Goal: Information Seeking & Learning: Find specific page/section

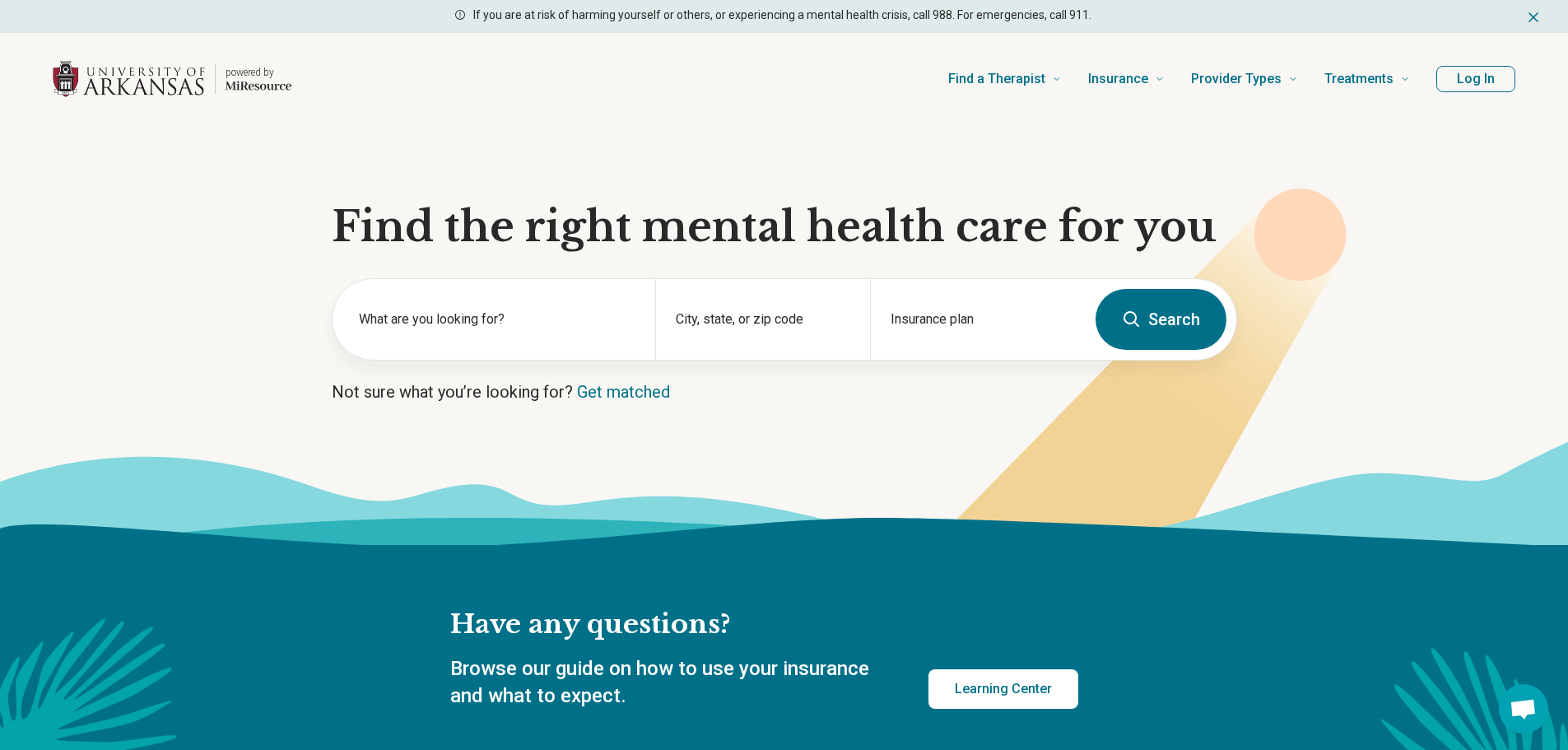
click at [1466, 88] on button "Log In" at bounding box center [1476, 78] width 79 height 26
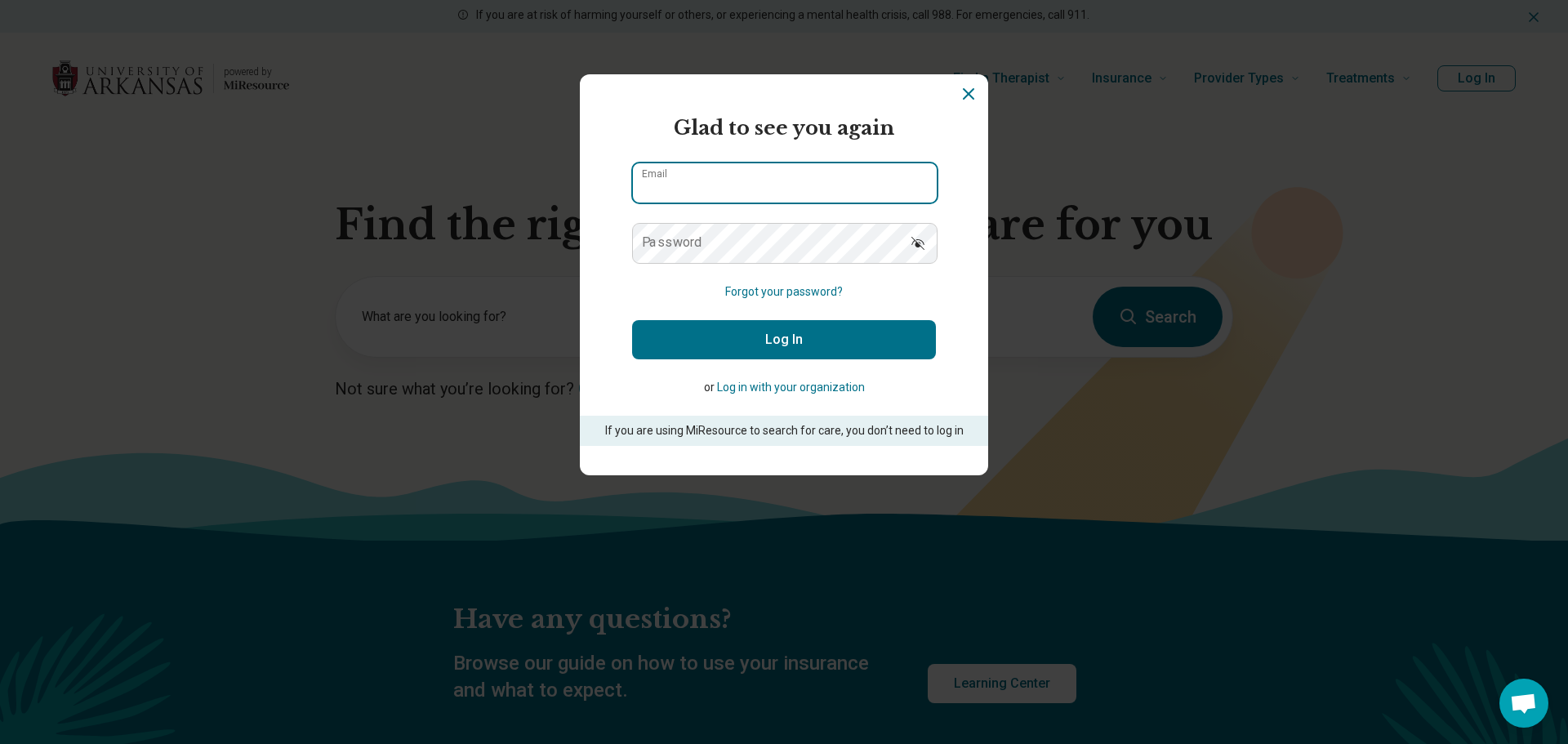
click at [681, 190] on input "Email" at bounding box center [784, 182] width 304 height 39
click at [243, 165] on div "powered by Miresource logo Glad to see you again Email Password Forgot your pas…" at bounding box center [784, 372] width 1568 height 744
click at [677, 190] on input "Email" at bounding box center [784, 182] width 304 height 39
click at [853, 187] on input "Email" at bounding box center [784, 182] width 304 height 39
click at [788, 189] on input "Email" at bounding box center [784, 182] width 304 height 39
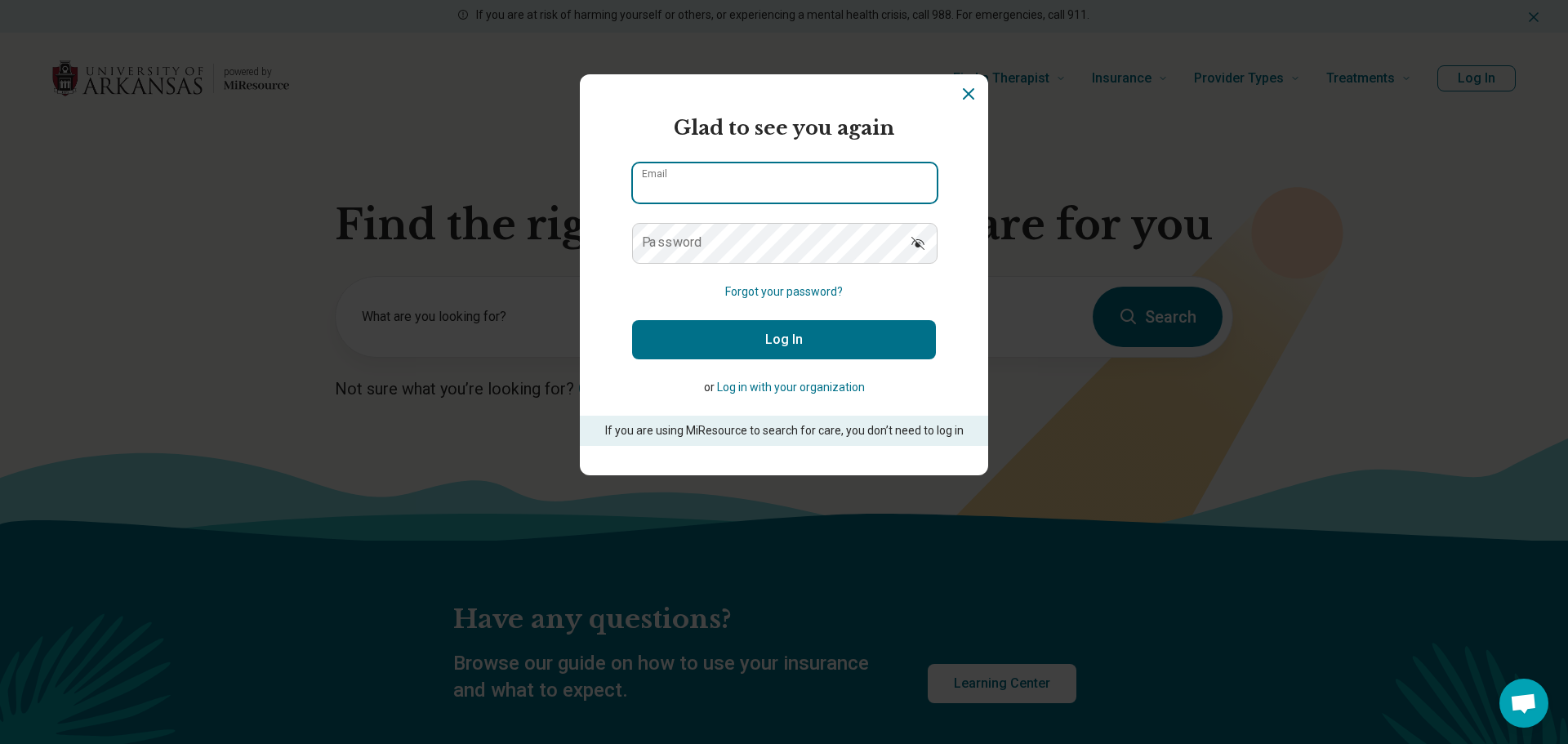
paste input "**********"
type input "**********"
click at [889, 287] on form "**********" at bounding box center [784, 279] width 304 height 333
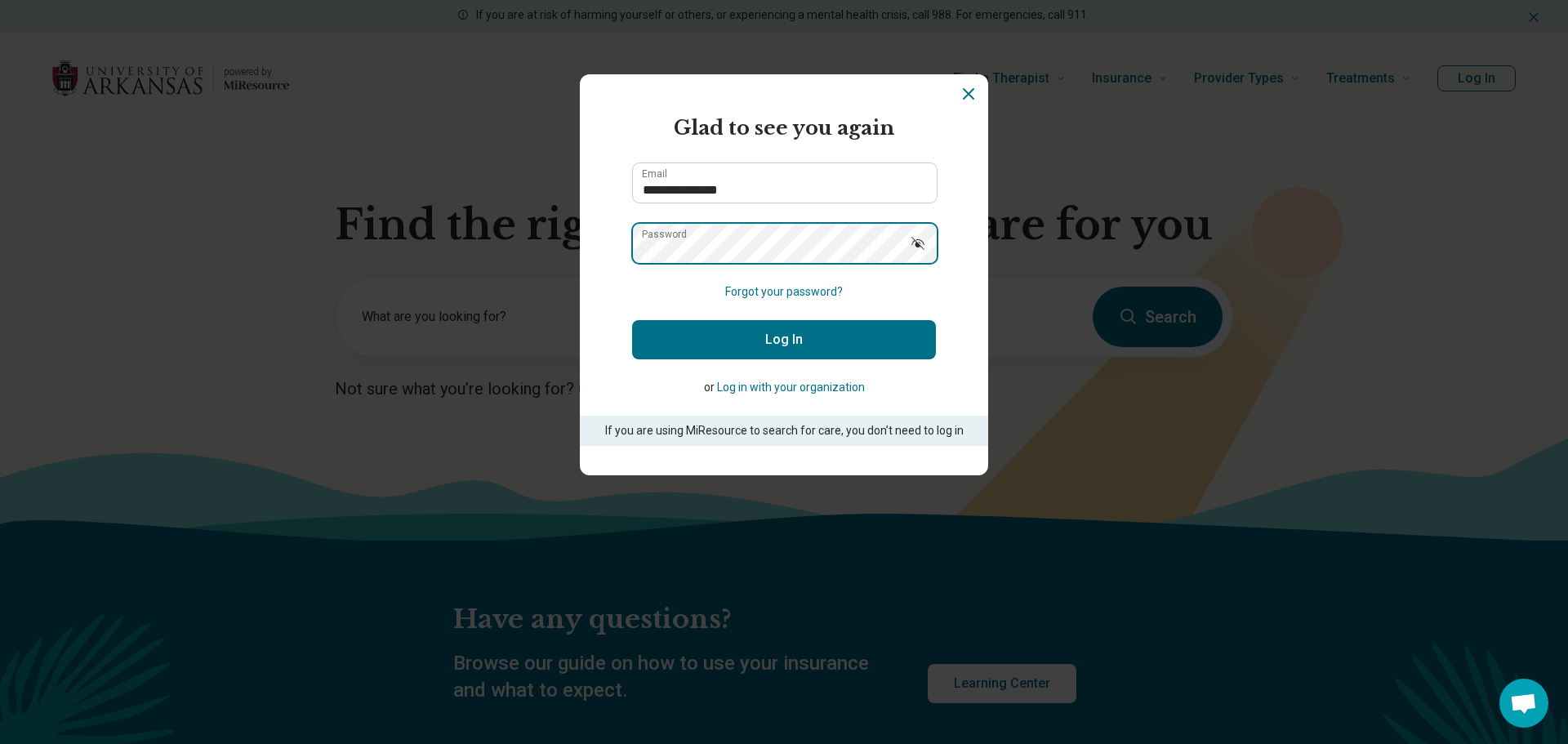
click at [1509, 179] on div "**********" at bounding box center [784, 372] width 1568 height 744
click at [726, 288] on button "Forgot your password?" at bounding box center [784, 292] width 117 height 17
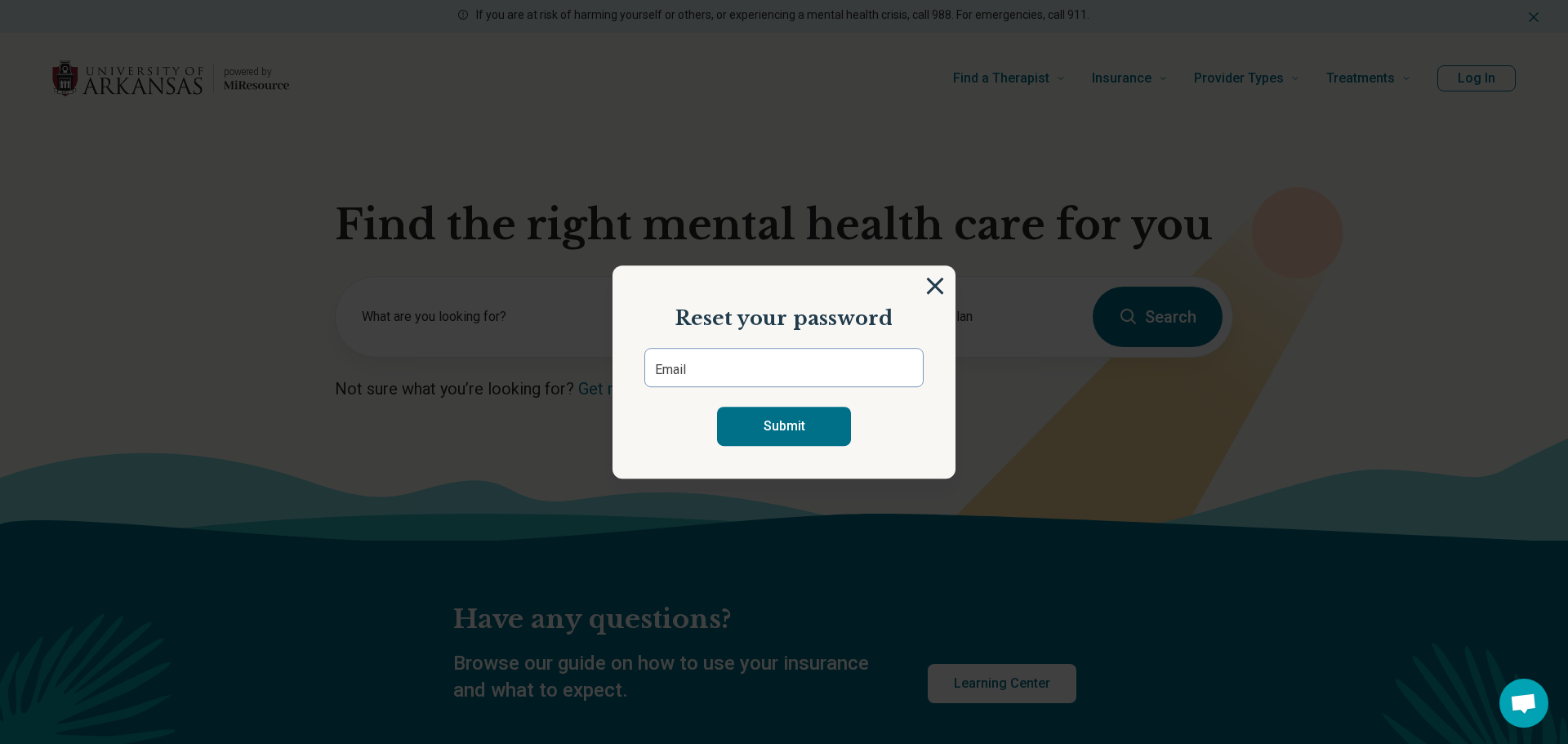
click at [929, 287] on img at bounding box center [935, 285] width 18 height 18
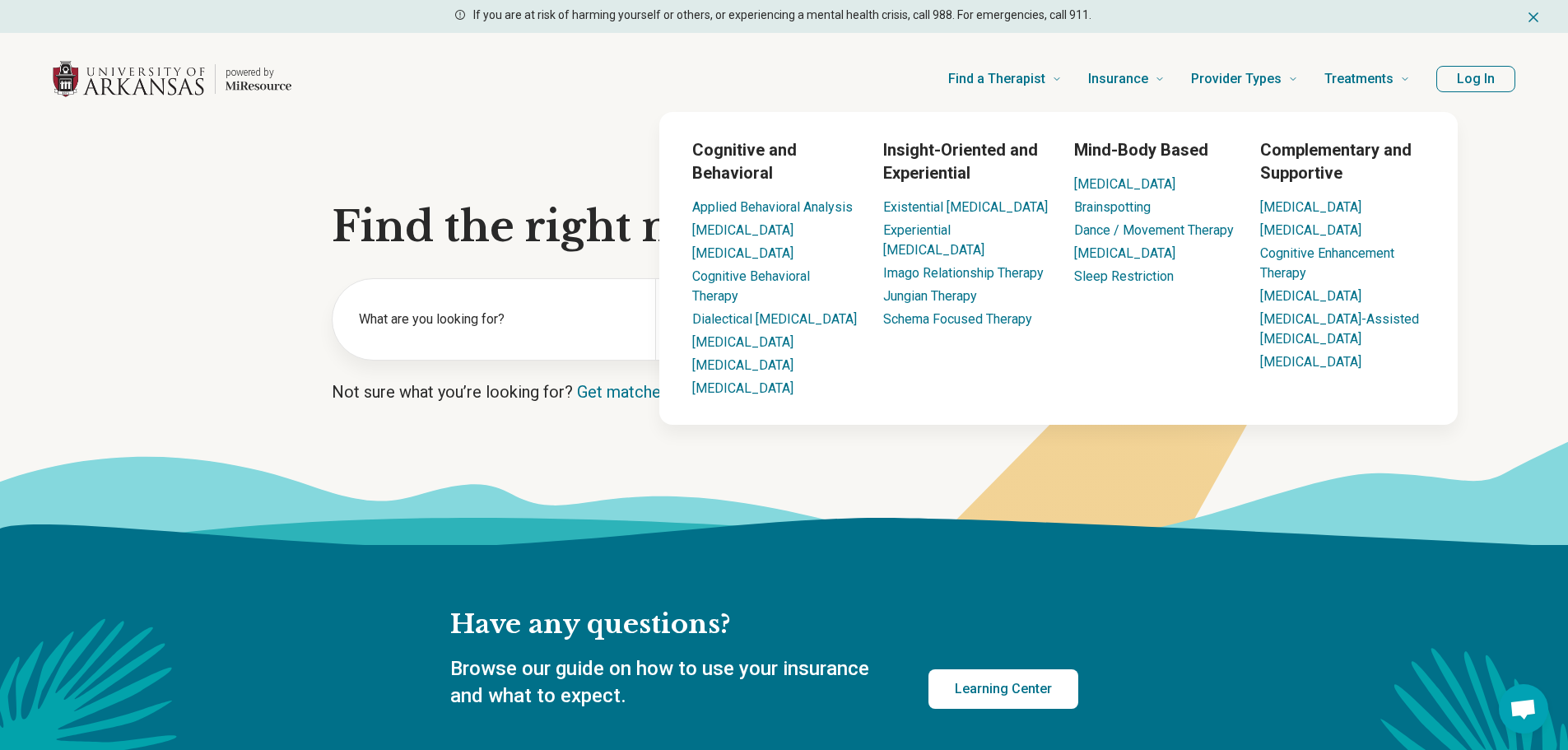
click at [1478, 75] on button "Log In" at bounding box center [1476, 78] width 79 height 26
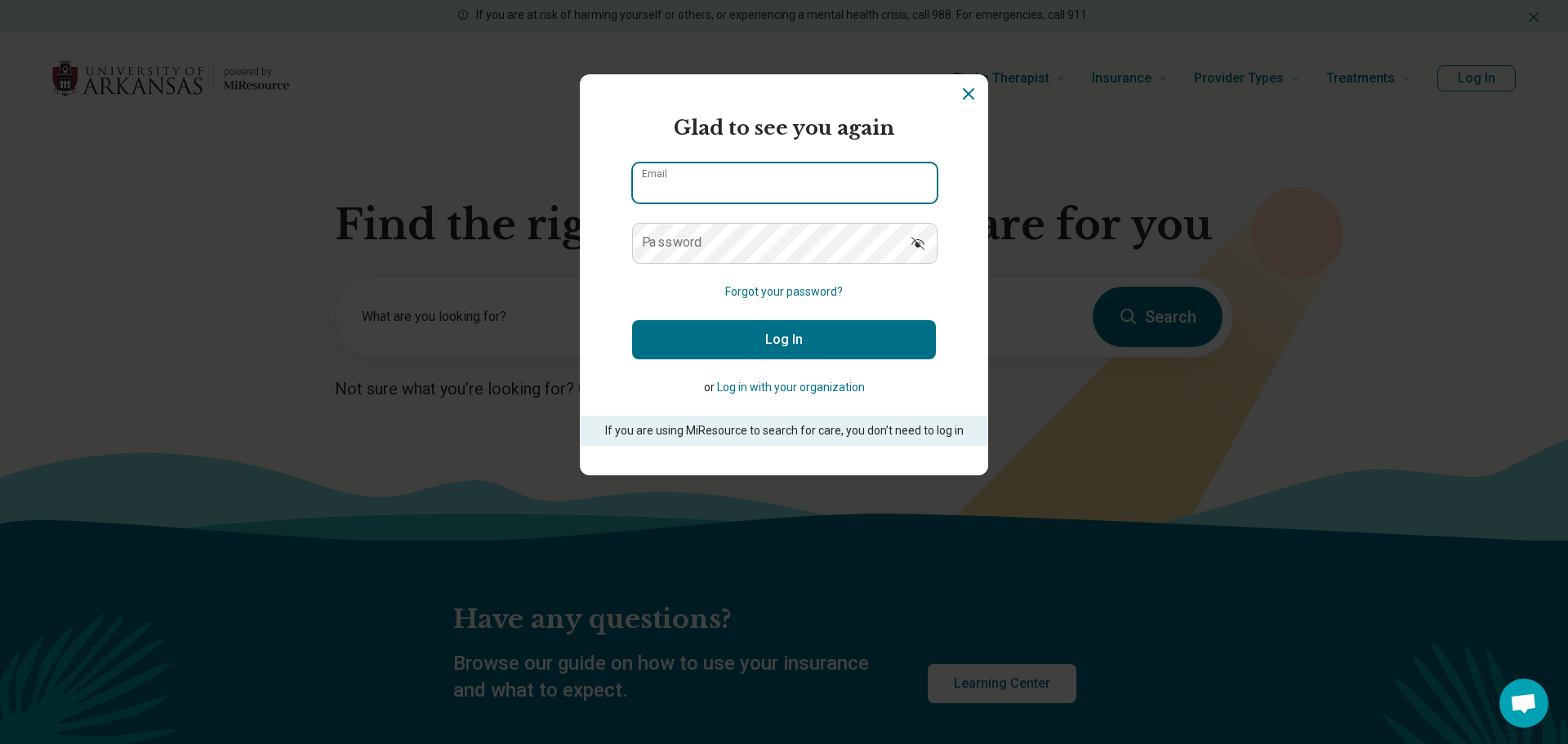
click at [775, 168] on input "Email" at bounding box center [784, 182] width 304 height 39
click at [686, 275] on form "Glad to see you again Email Password Forgot your password? Log In or Log in wit…" at bounding box center [784, 279] width 304 height 333
click at [666, 244] on label "Password" at bounding box center [672, 242] width 60 height 13
click at [686, 193] on input "Email" at bounding box center [784, 182] width 304 height 39
type input "**********"
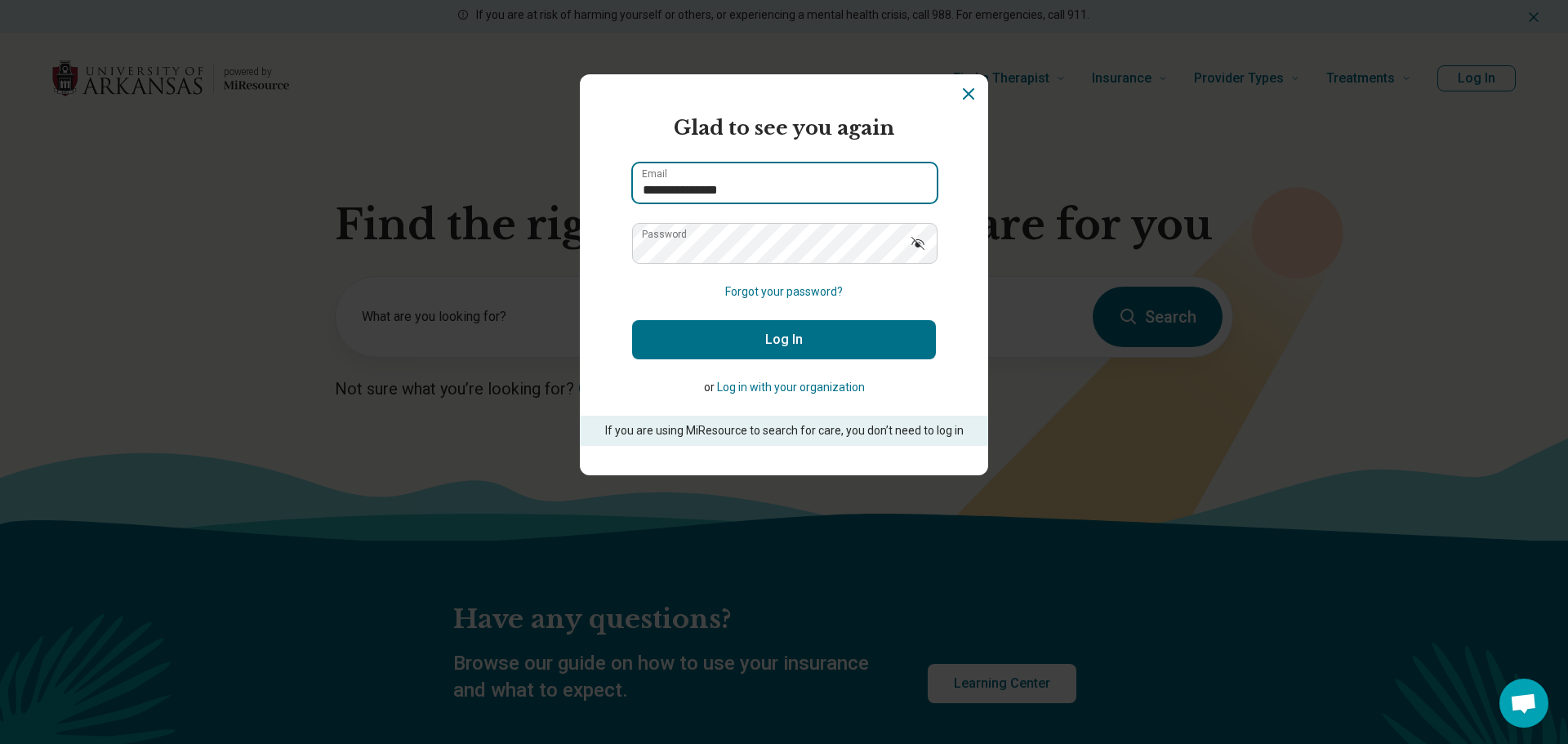
click at [632, 320] on button "Log In" at bounding box center [784, 340] width 304 height 39
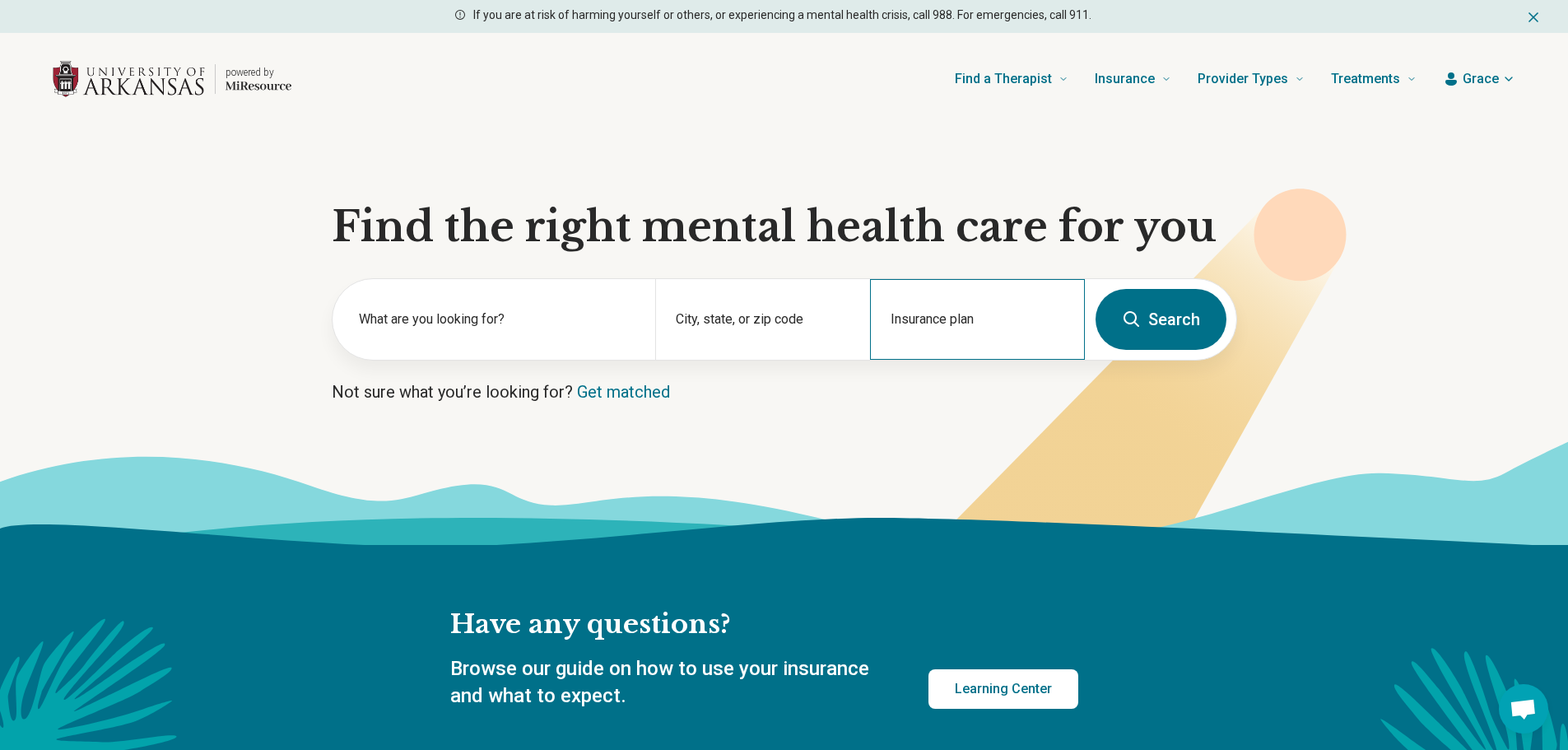
click at [920, 319] on div "Insurance plan" at bounding box center [978, 319] width 215 height 81
type input "*****"
click at [1056, 381] on div "Anthem" at bounding box center [969, 390] width 195 height 33
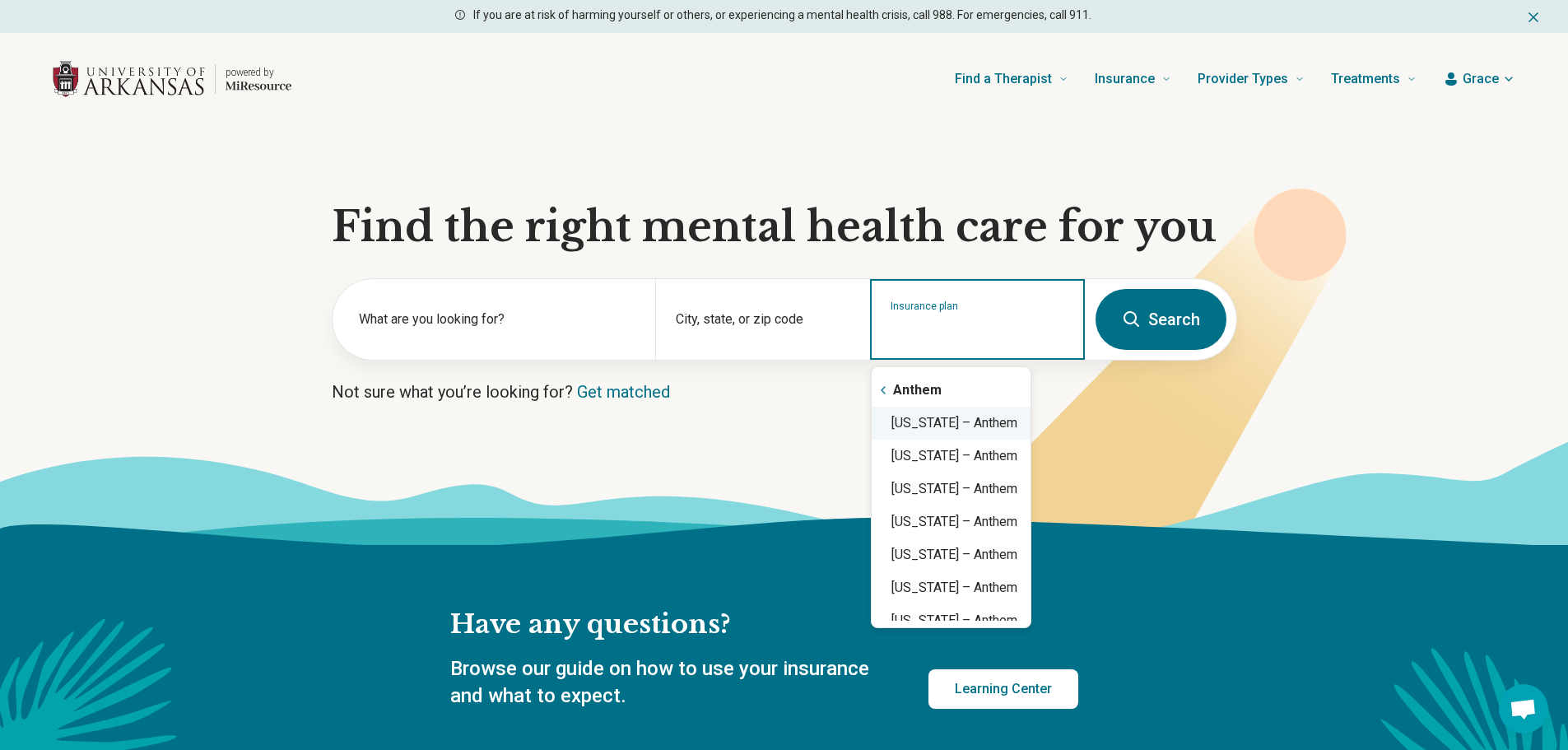
click at [957, 429] on div "Arkansas – Anthem" at bounding box center [951, 423] width 159 height 33
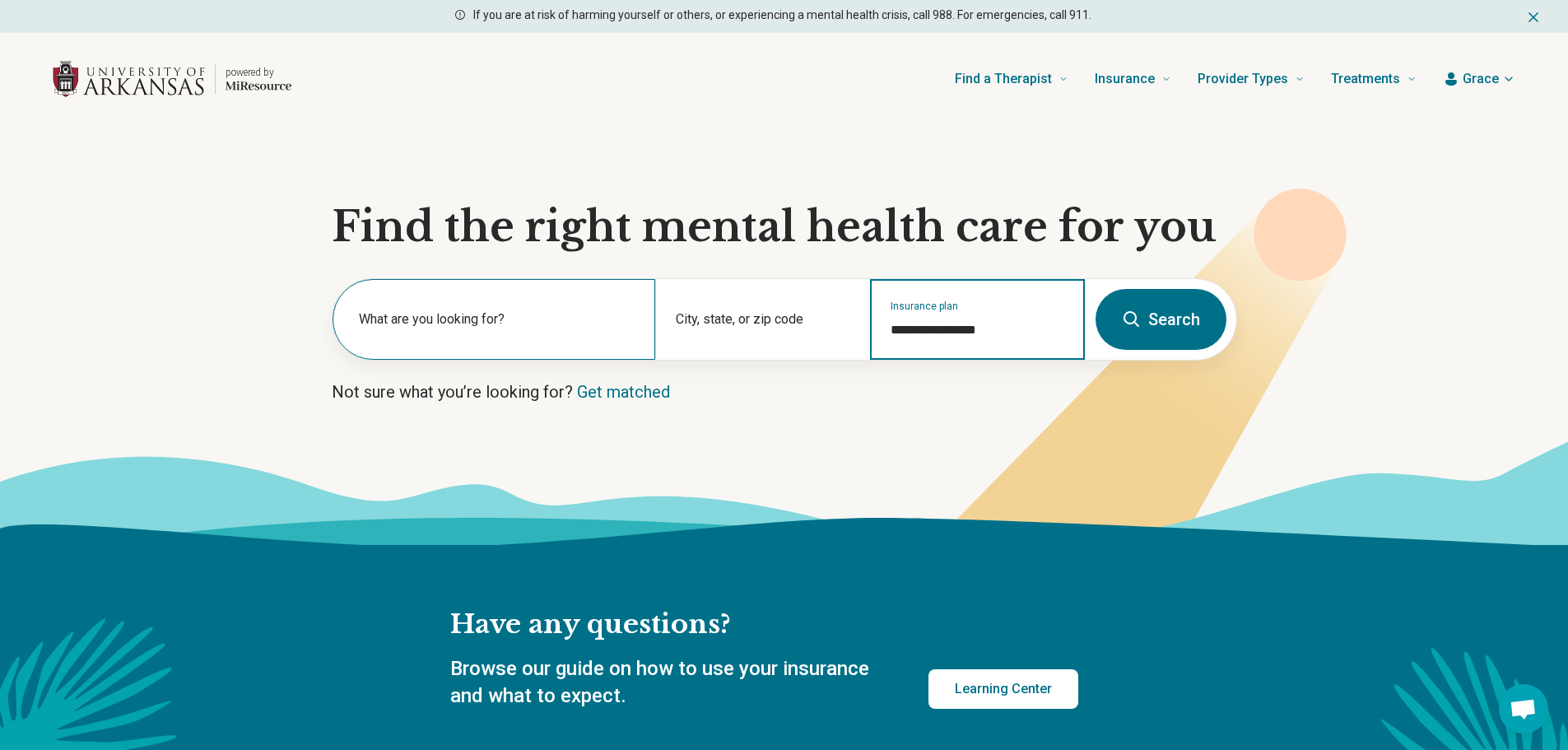
type input "**********"
click at [562, 321] on label "What are you looking for?" at bounding box center [497, 320] width 277 height 20
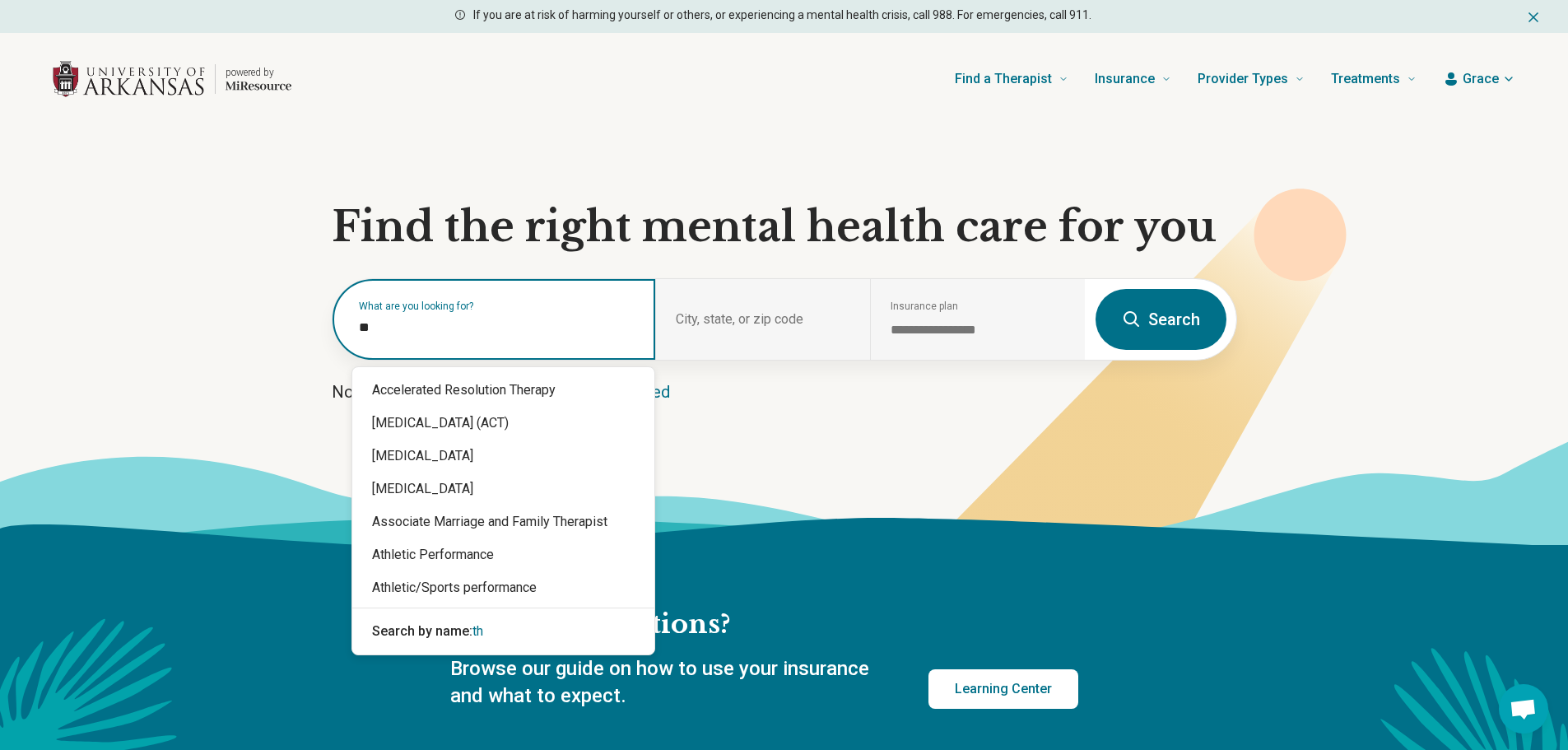
type input "*"
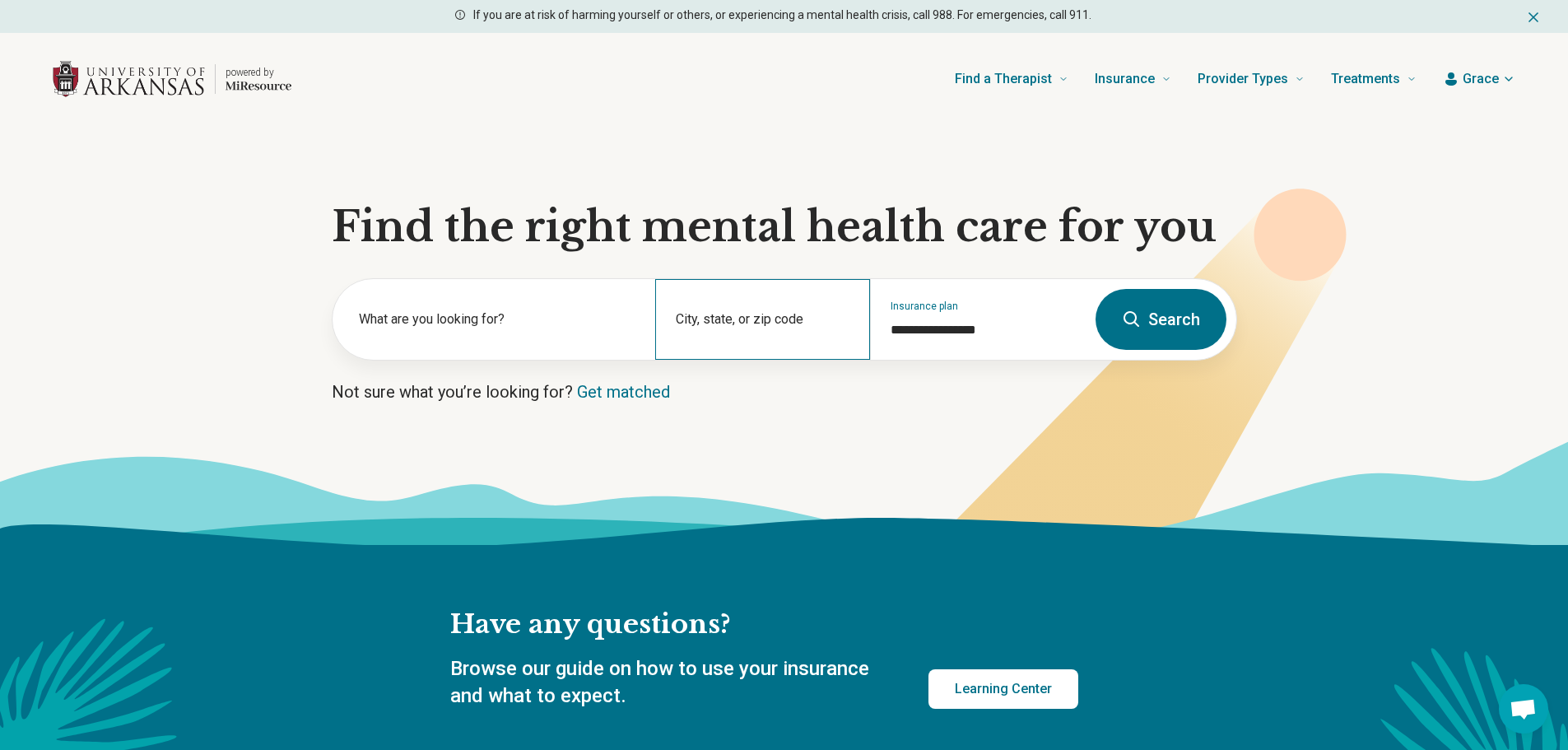
click at [785, 304] on div "City, state, or zip code" at bounding box center [762, 319] width 215 height 81
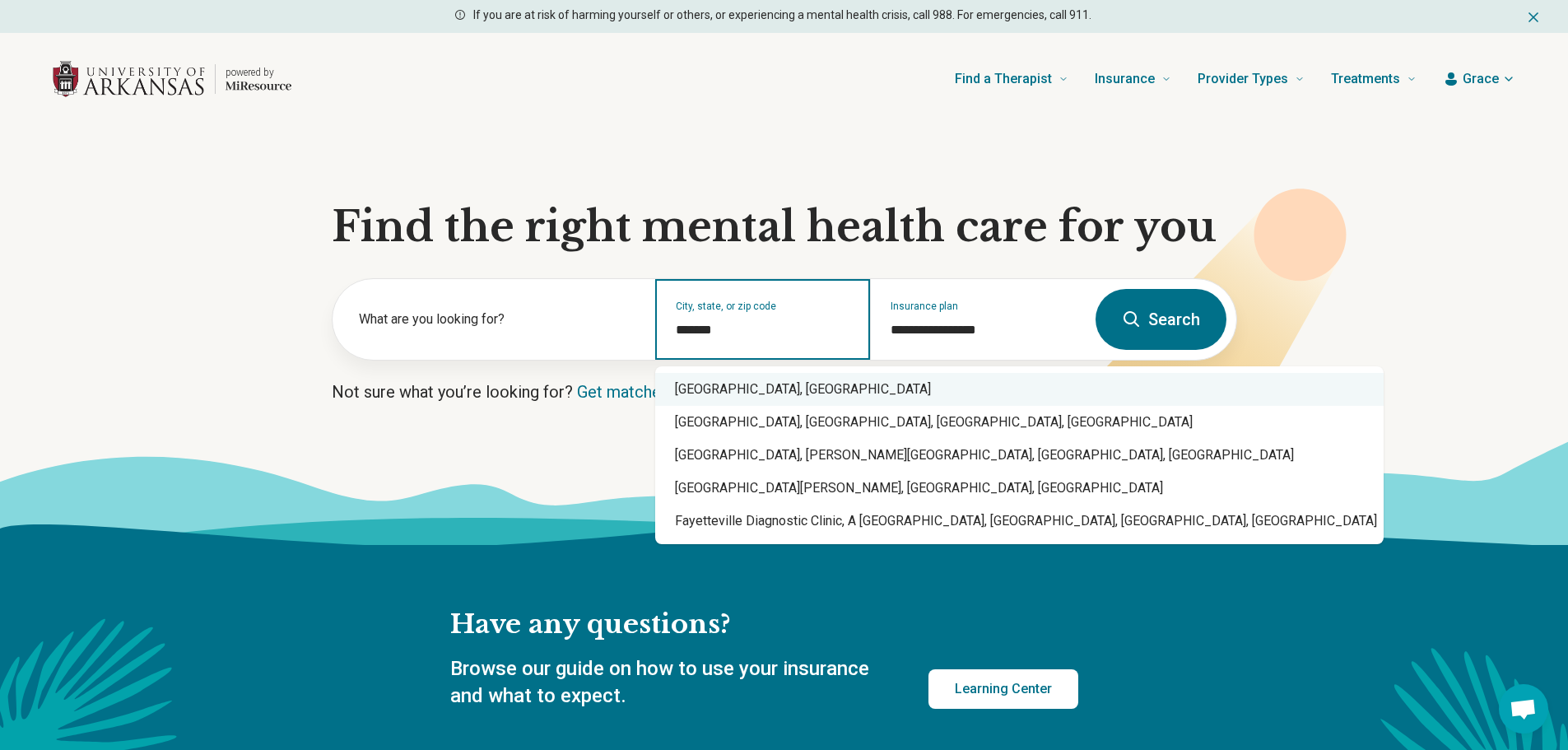
click at [719, 380] on div "Fayetteville, AR" at bounding box center [1019, 389] width 728 height 33
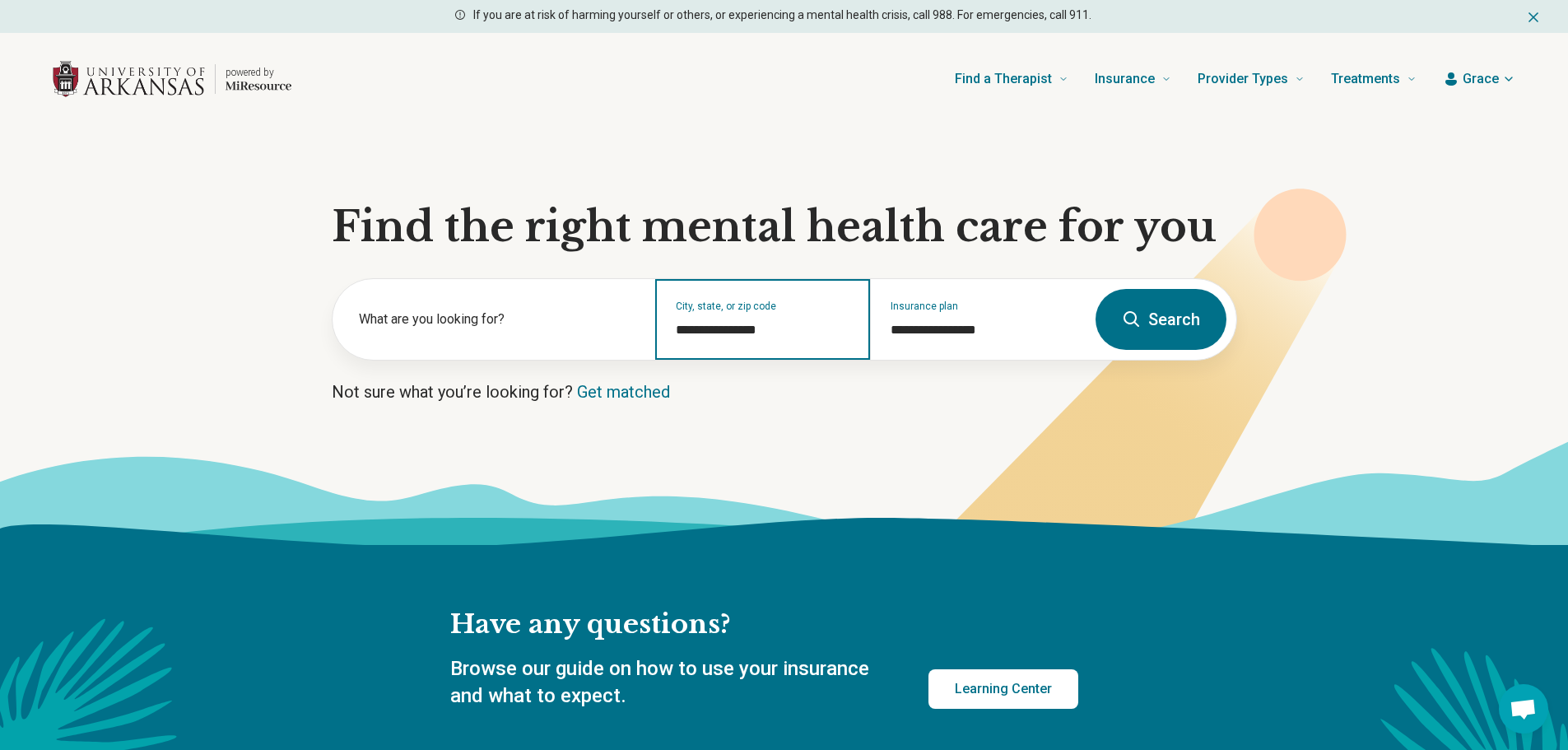
type input "**********"
click at [1162, 330] on button "Search" at bounding box center [1161, 320] width 131 height 61
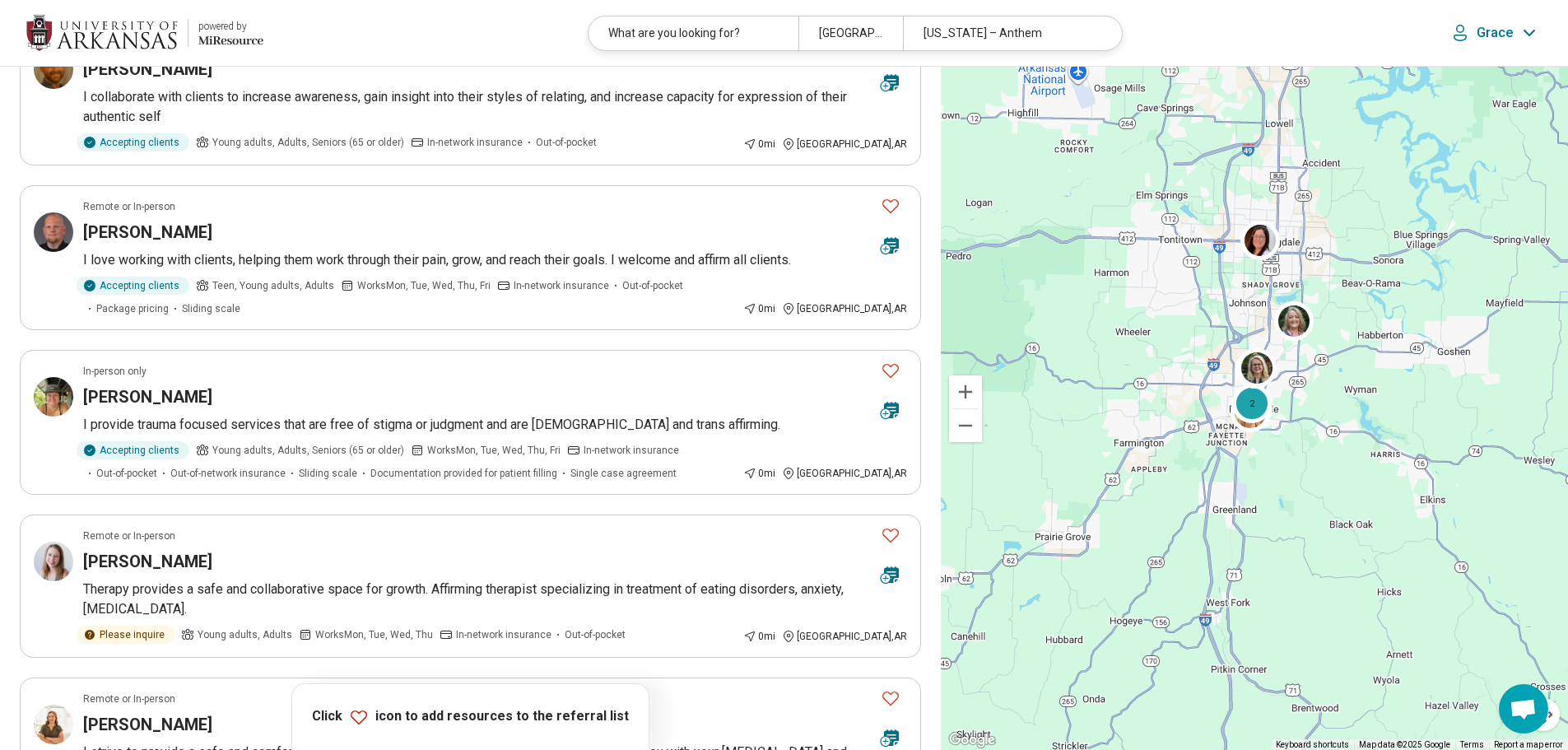
scroll to position [164, 0]
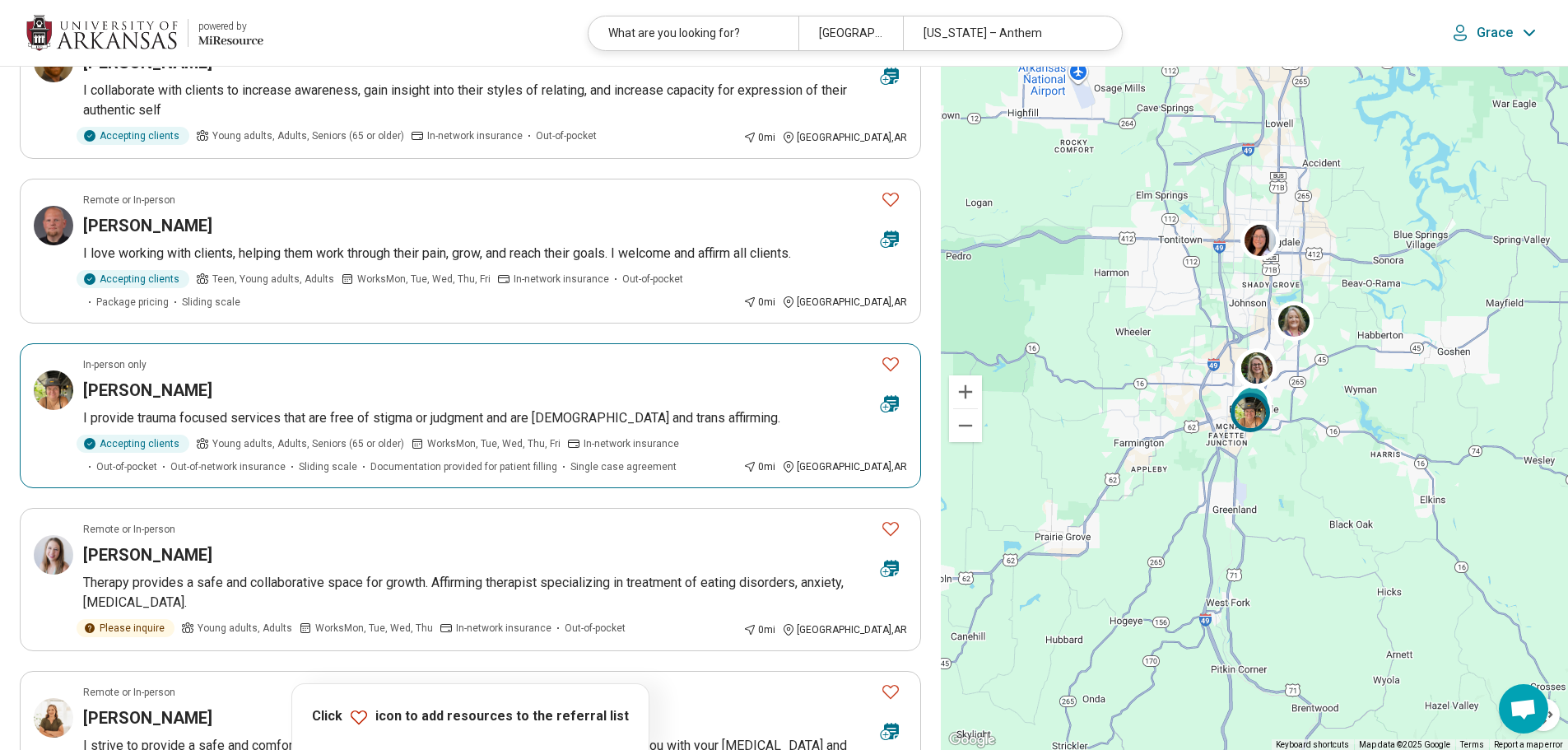
click at [893, 368] on icon "Favorite" at bounding box center [891, 364] width 20 height 20
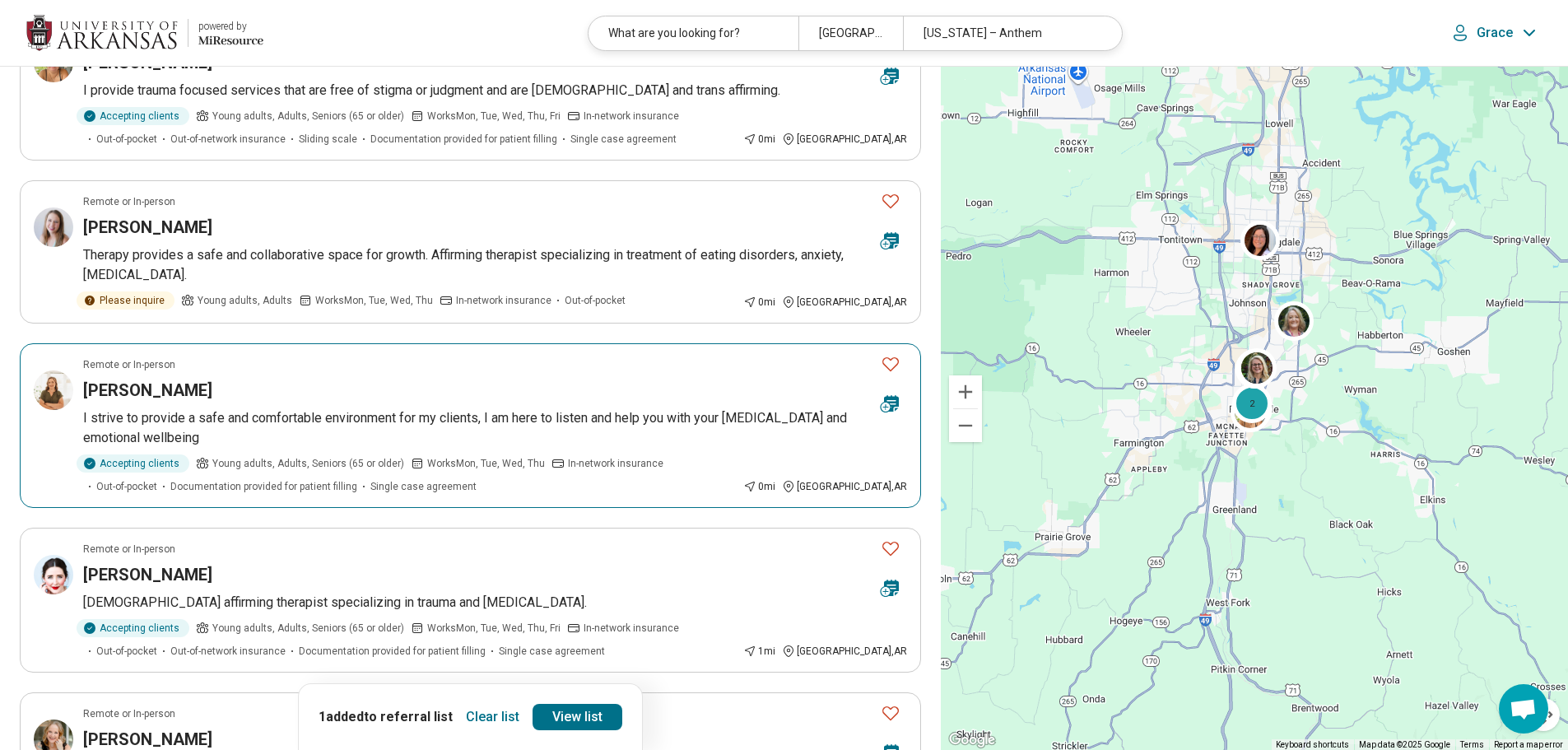
scroll to position [494, 0]
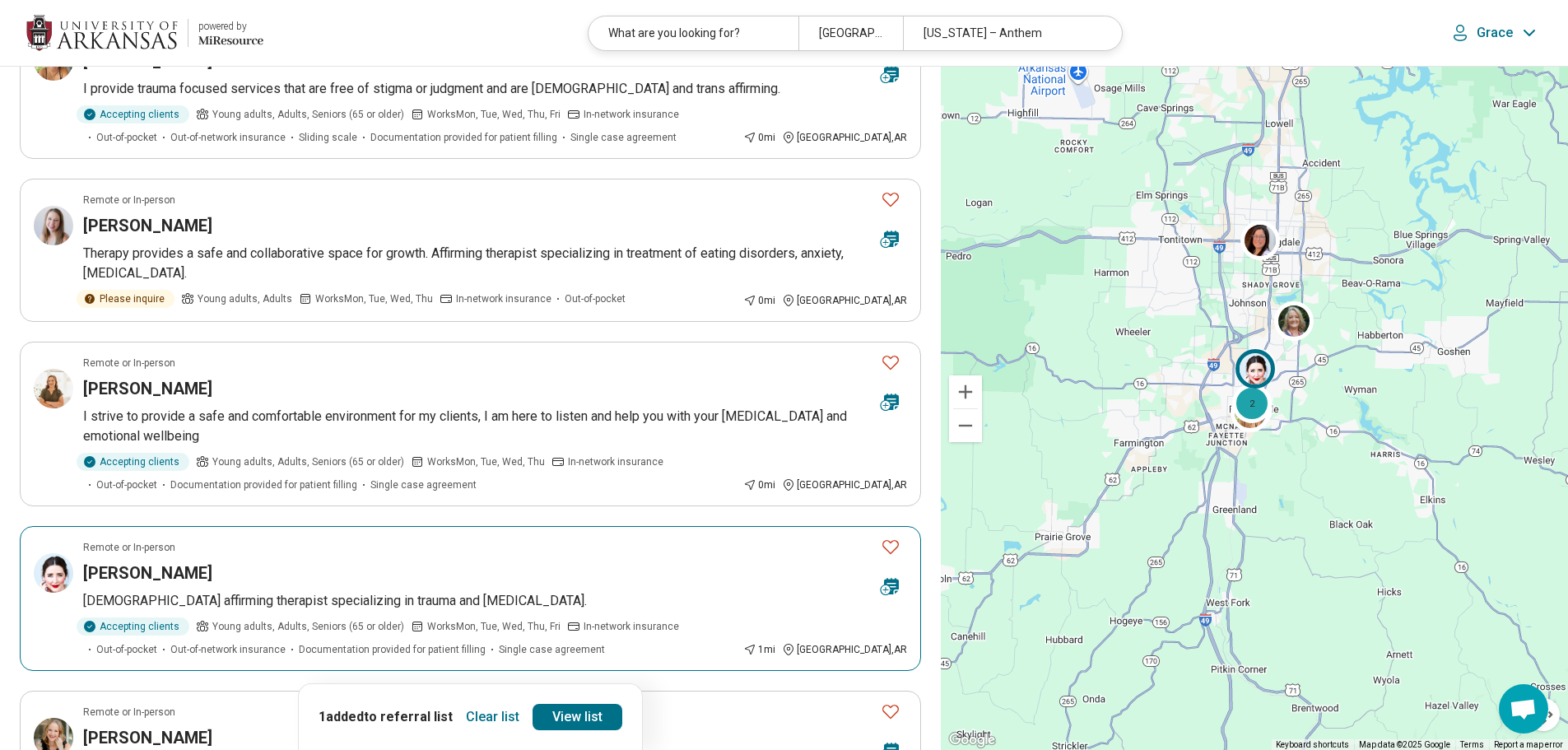
click at [892, 548] on icon "Favorite" at bounding box center [891, 547] width 20 height 20
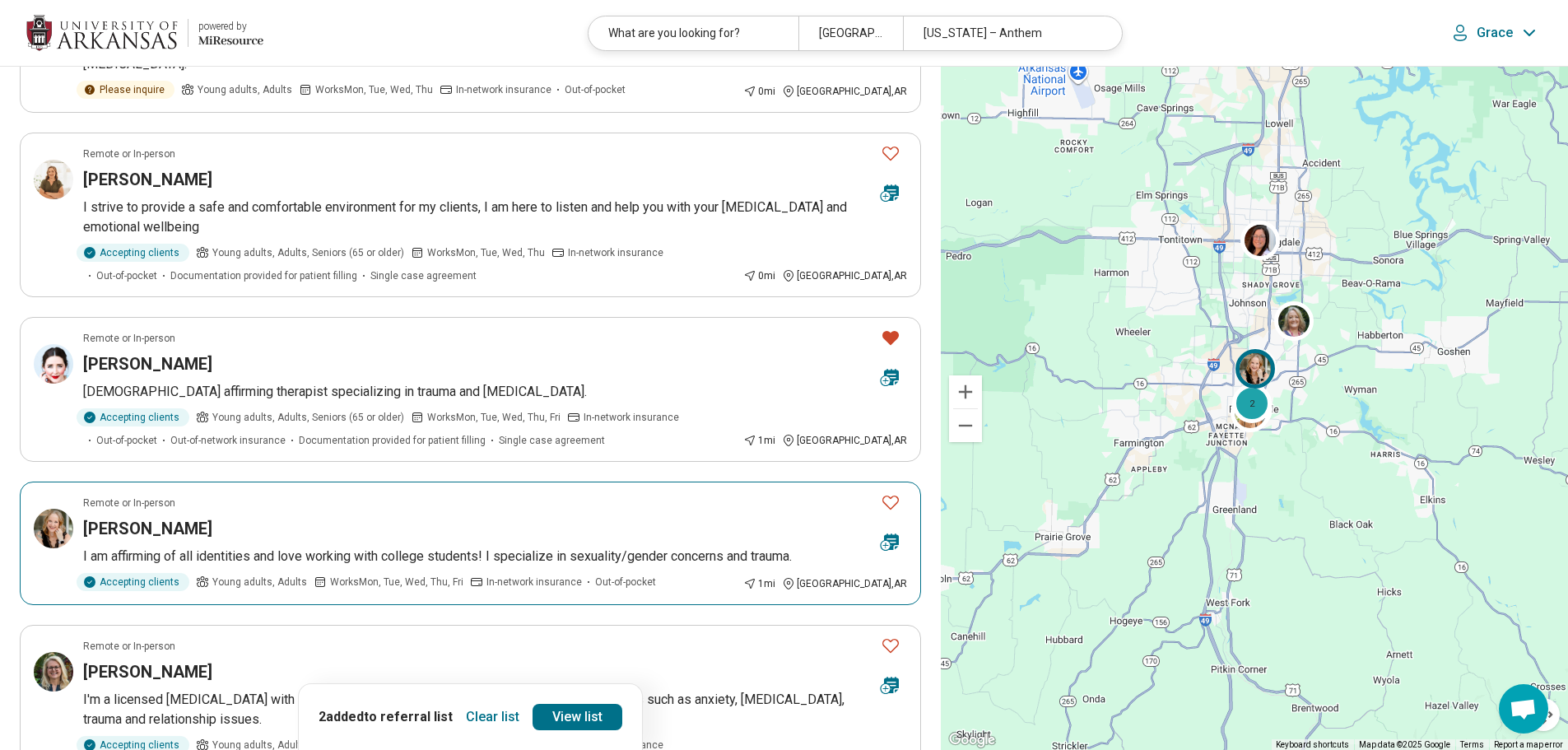
scroll to position [741, 0]
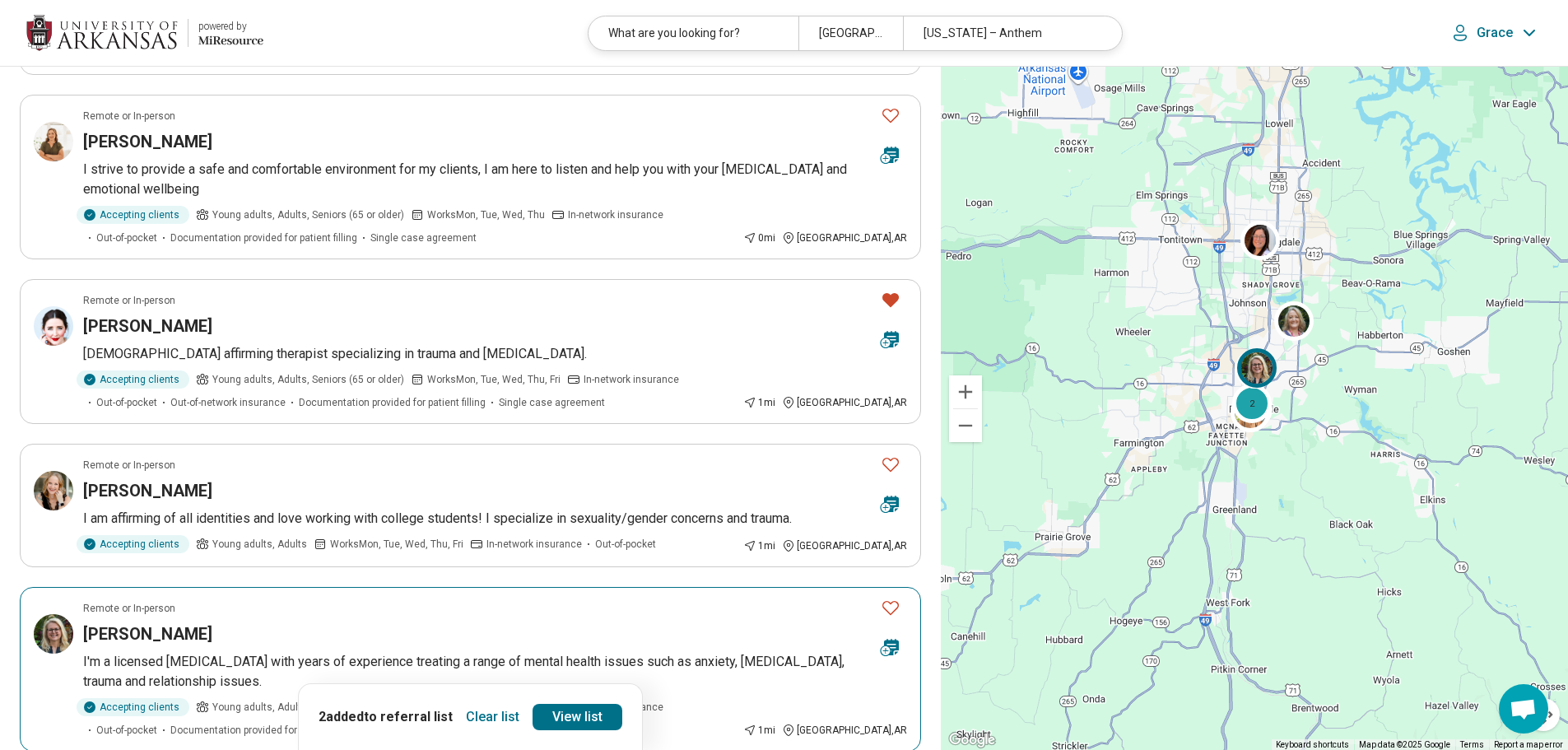
click at [636, 653] on p "I'm a licensed psychologist with years of experience treating a range of mental…" at bounding box center [495, 672] width 824 height 39
click at [902, 464] on button "Favorite" at bounding box center [891, 464] width 33 height 34
click at [598, 718] on link "View list" at bounding box center [578, 717] width 90 height 26
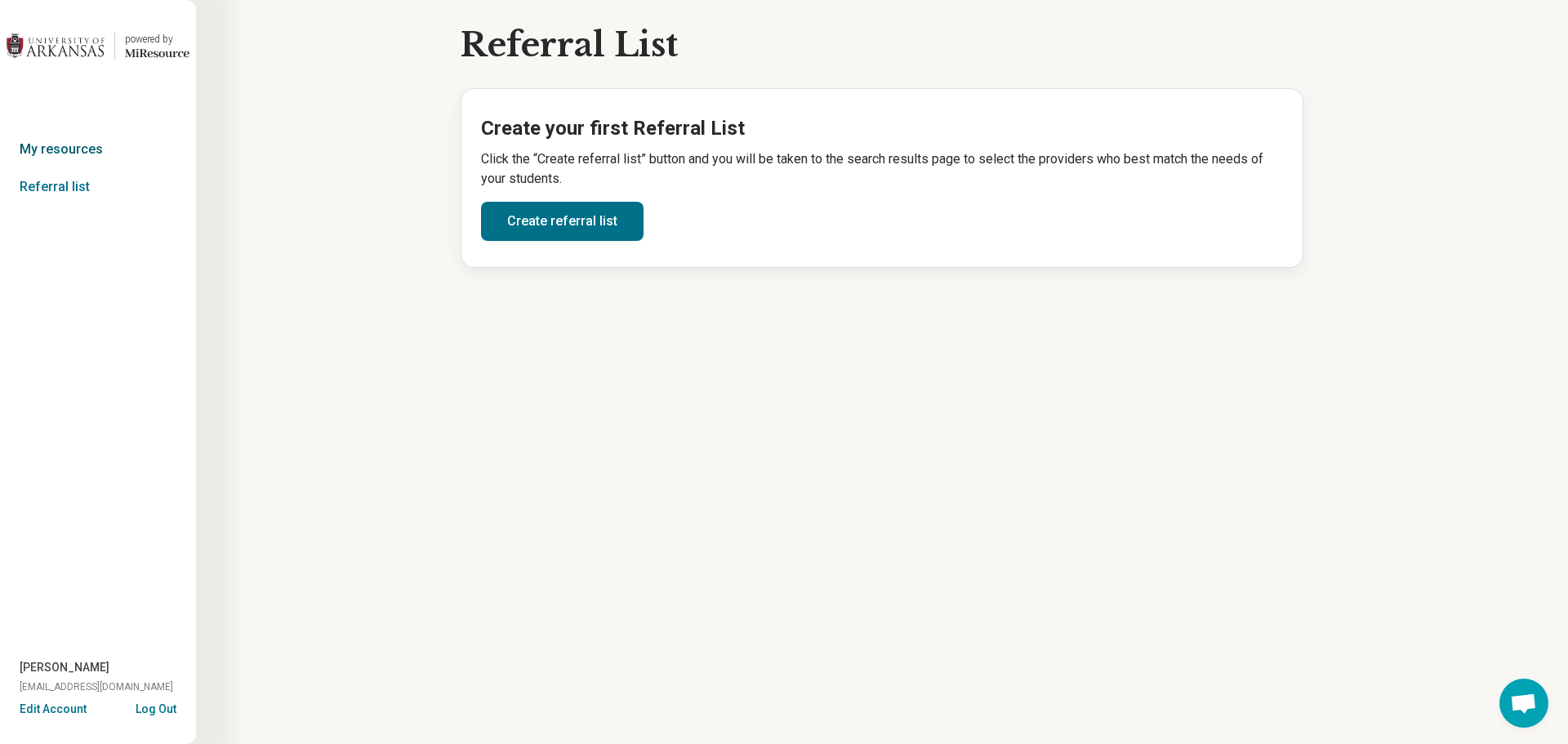
click at [12, 147] on link "My resources" at bounding box center [98, 149] width 196 height 38
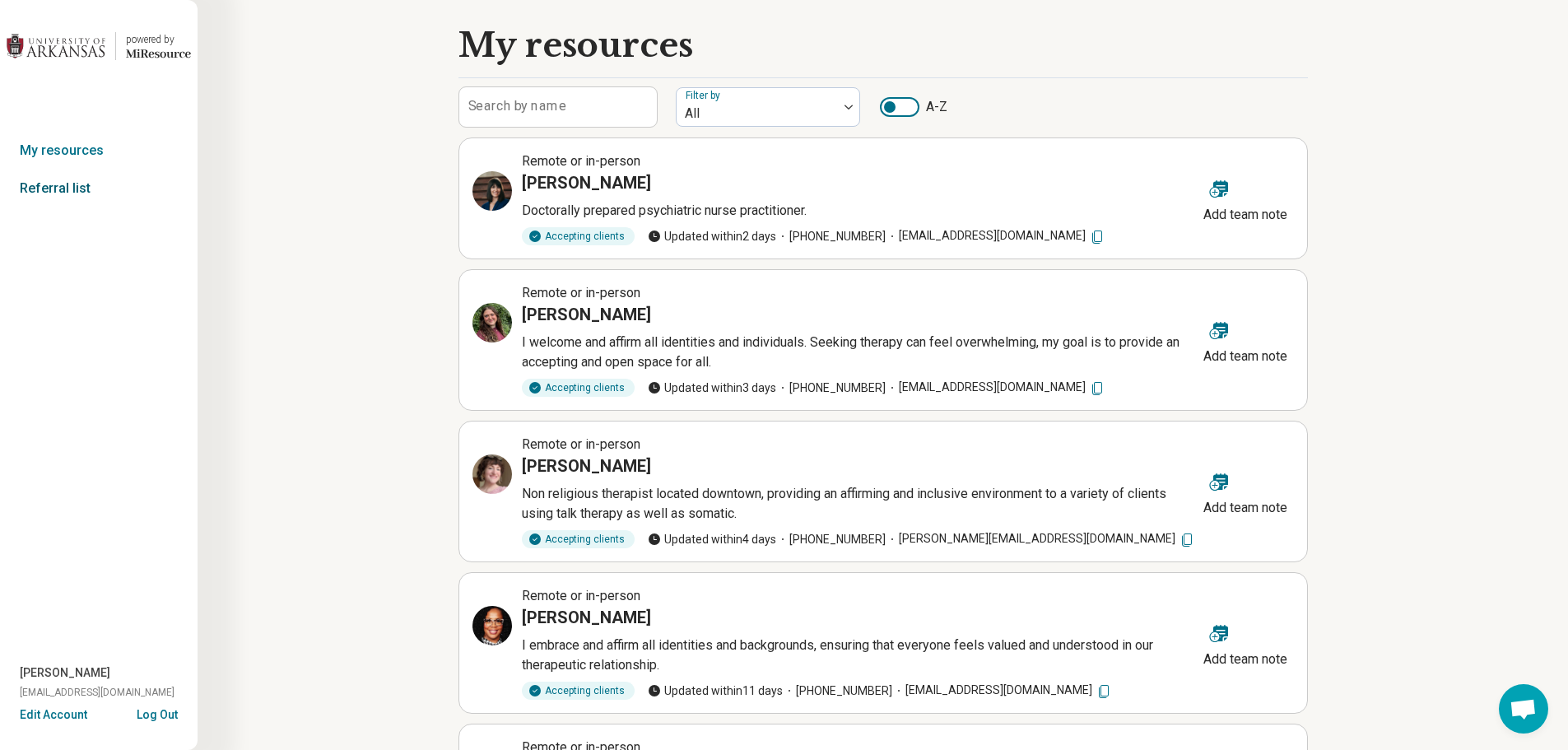
click at [59, 188] on link "Referral list" at bounding box center [99, 188] width 197 height 38
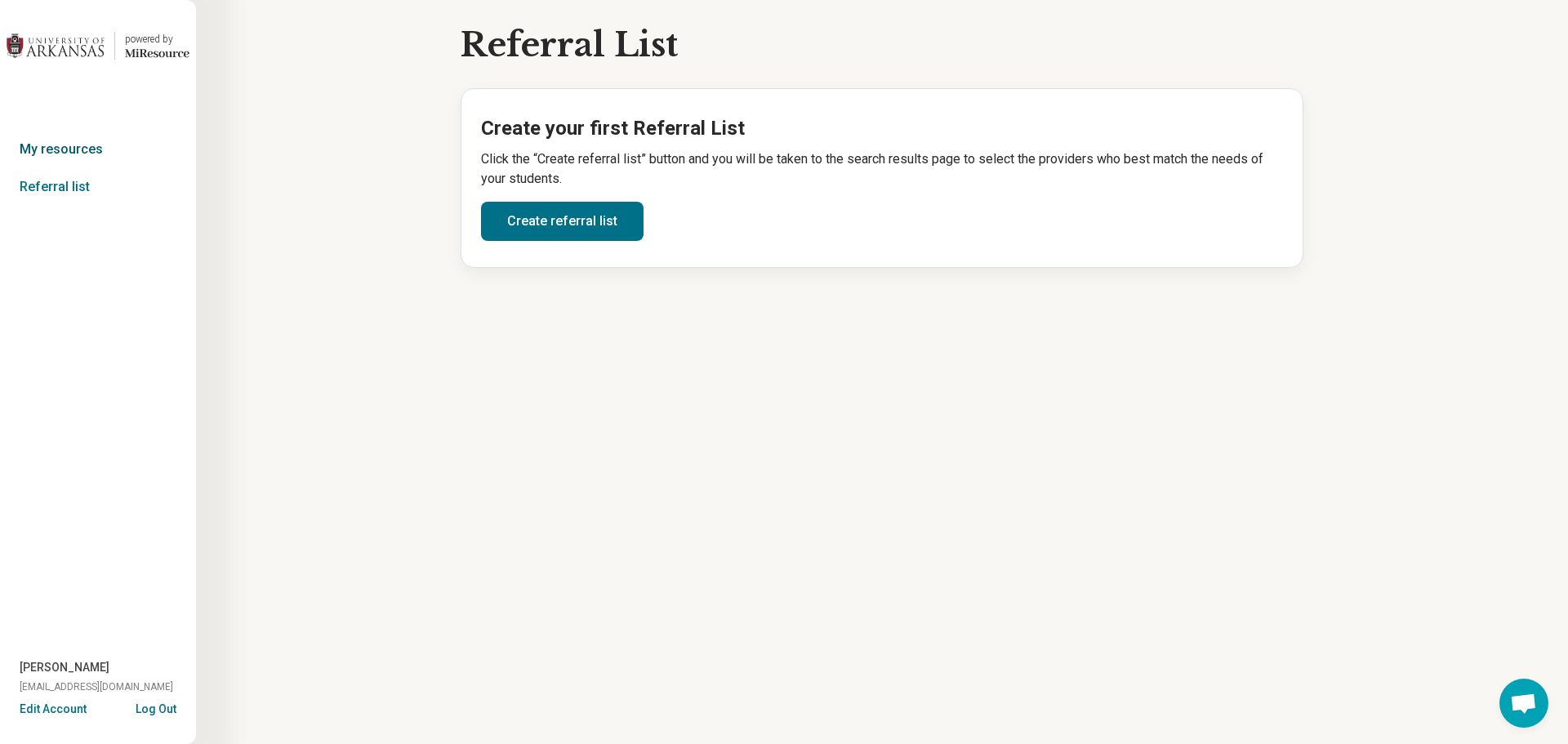
click at [57, 153] on link "My resources" at bounding box center [98, 149] width 196 height 38
click at [64, 147] on link "My resources" at bounding box center [98, 149] width 196 height 38
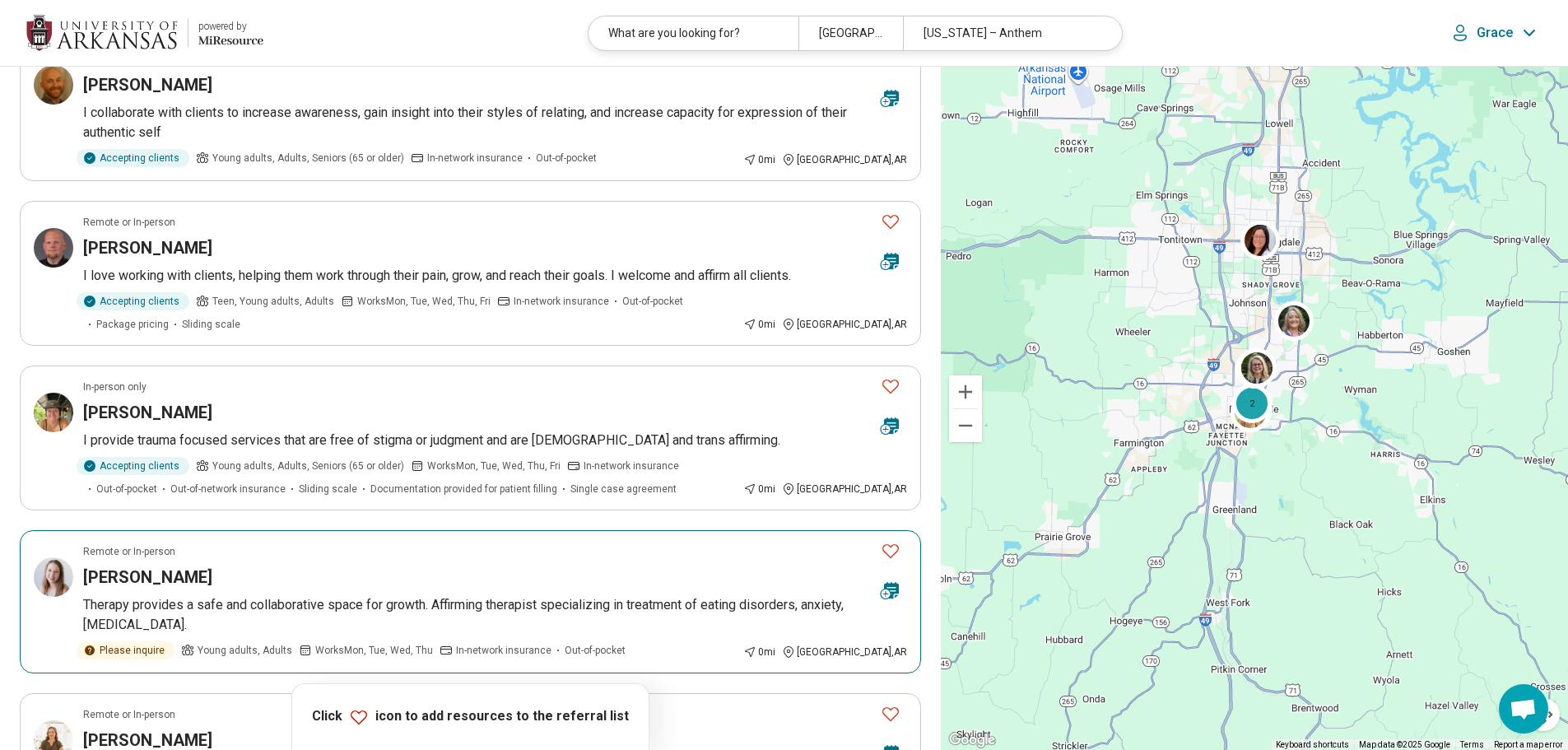
scroll to position [164, 0]
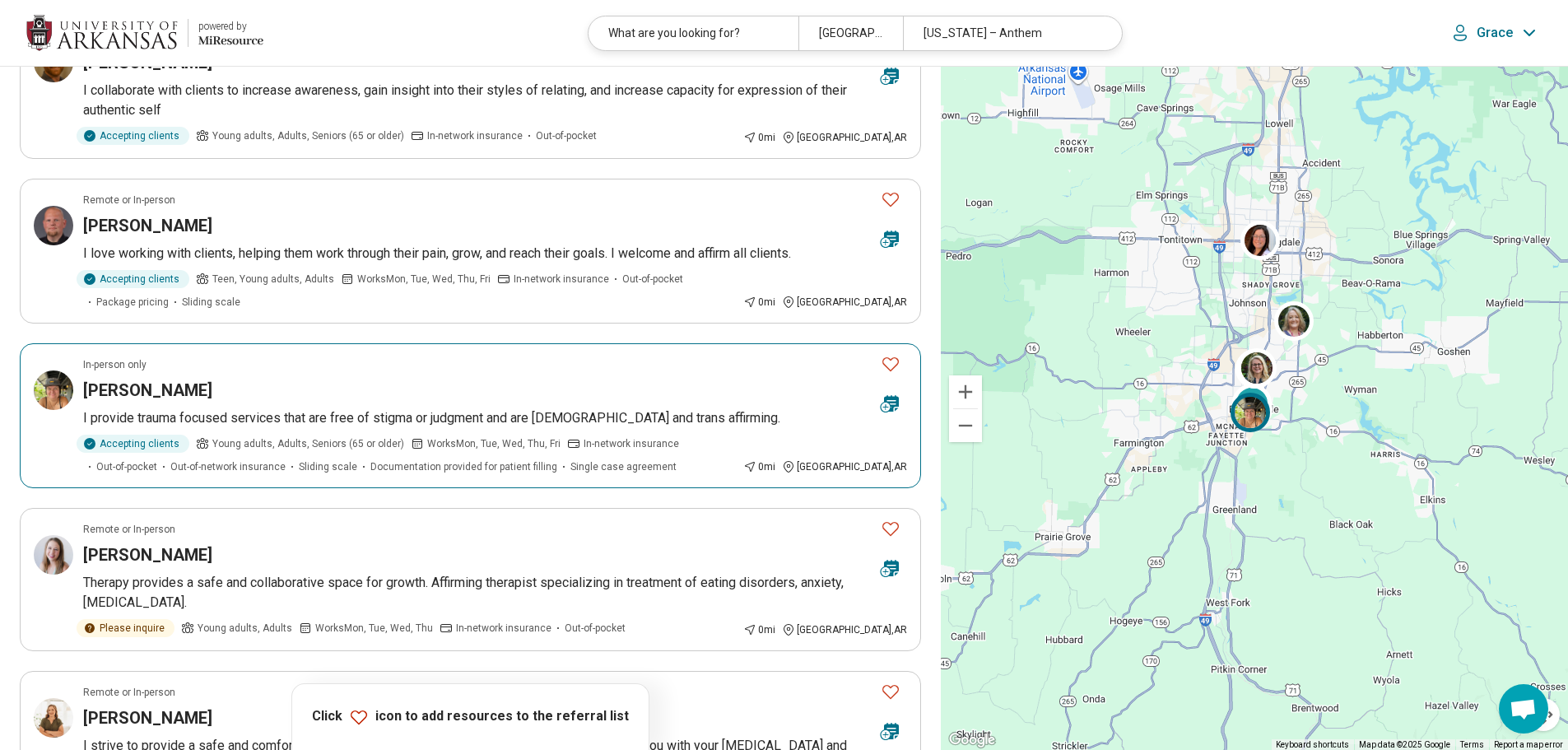
click at [894, 368] on icon "Favorite" at bounding box center [891, 364] width 20 height 20
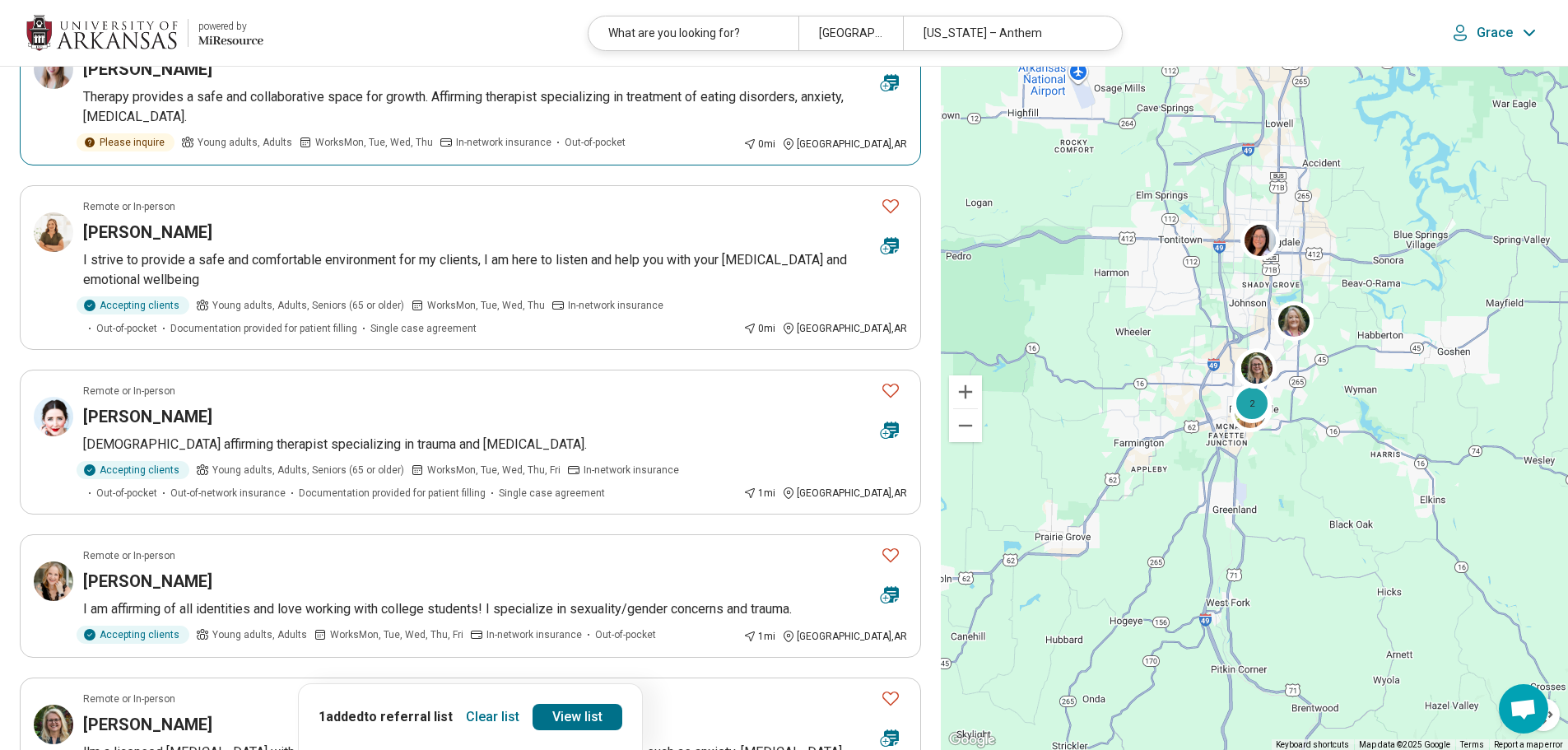
scroll to position [741, 0]
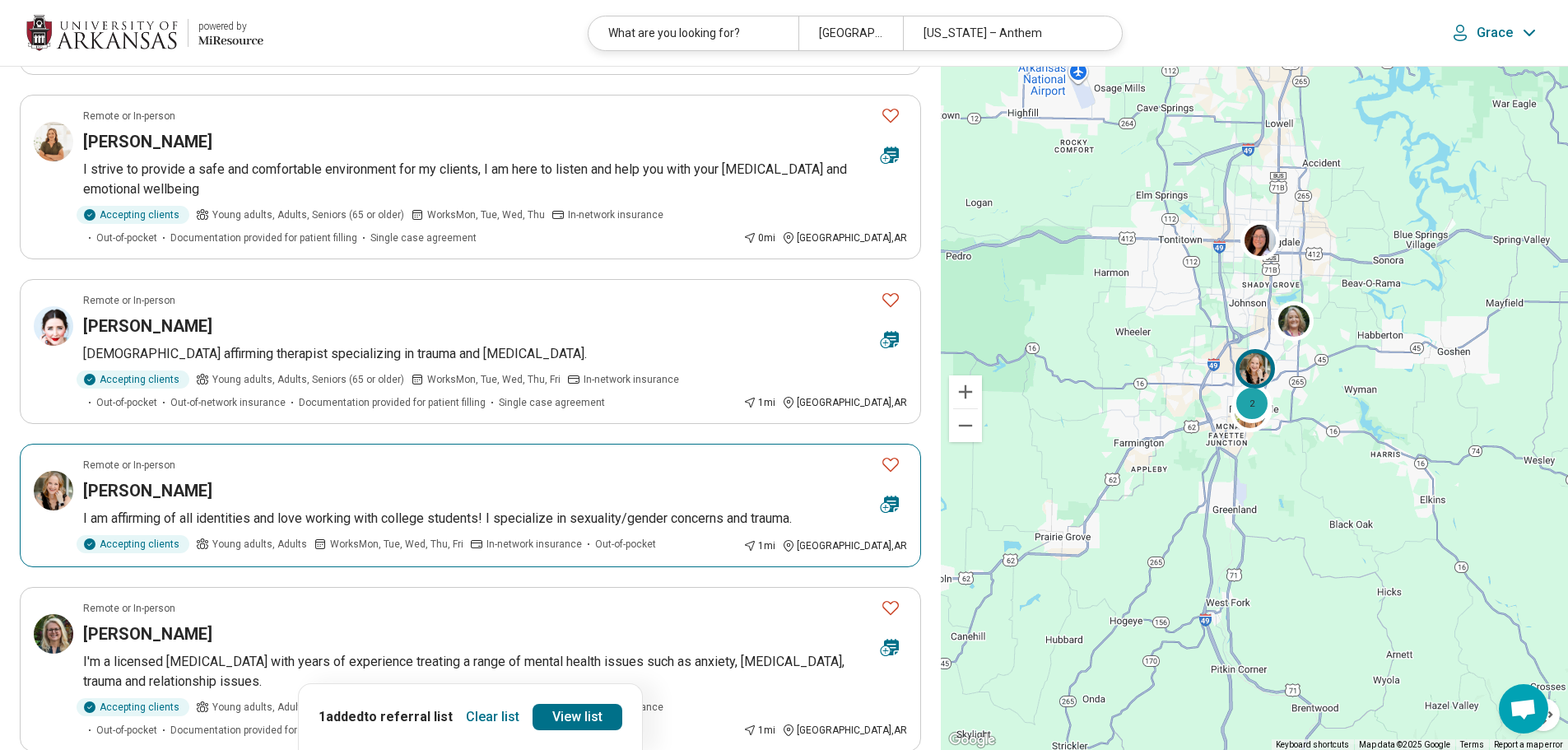
click at [55, 489] on img at bounding box center [54, 491] width 39 height 39
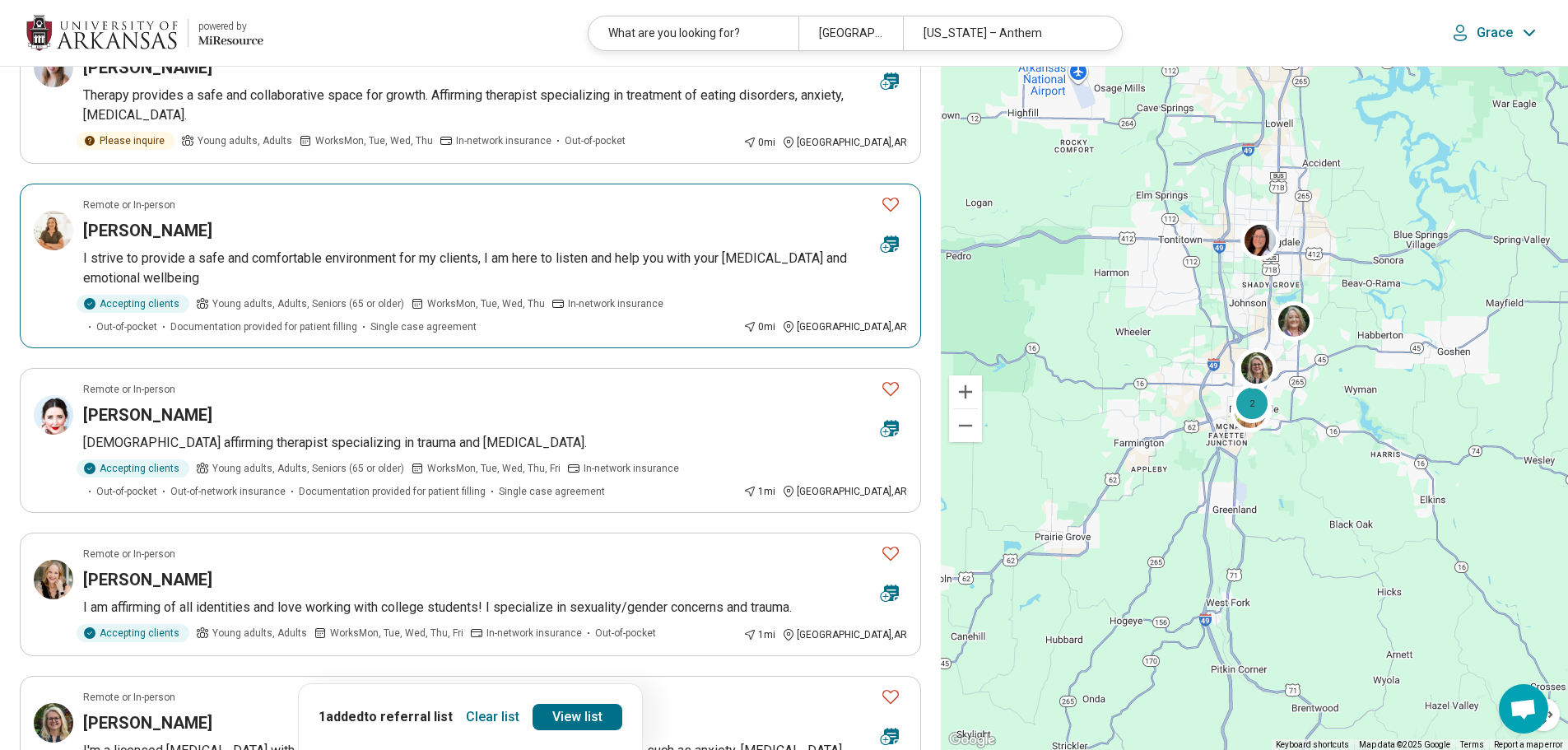
scroll to position [659, 0]
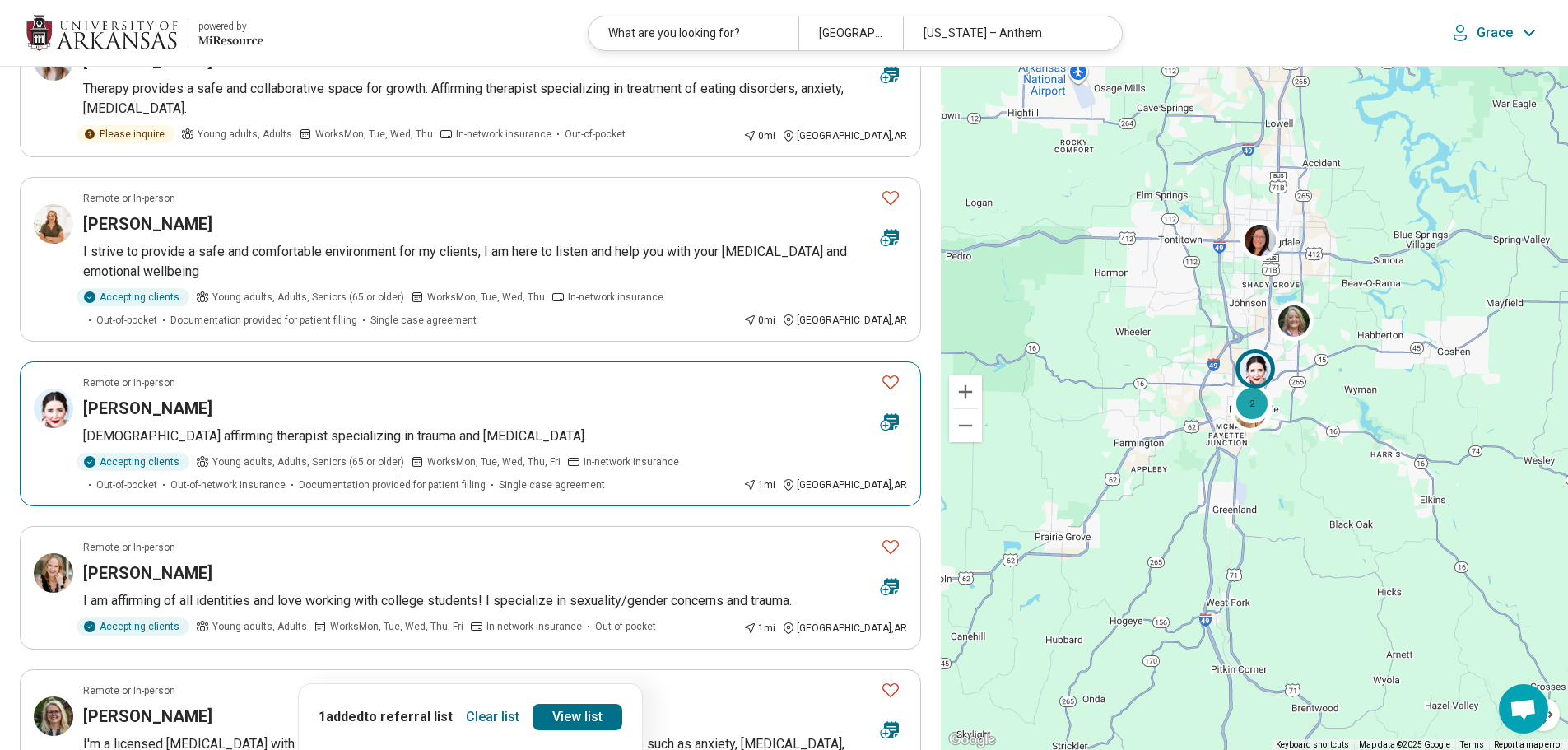
click at [893, 383] on icon "Favorite" at bounding box center [891, 382] width 20 height 20
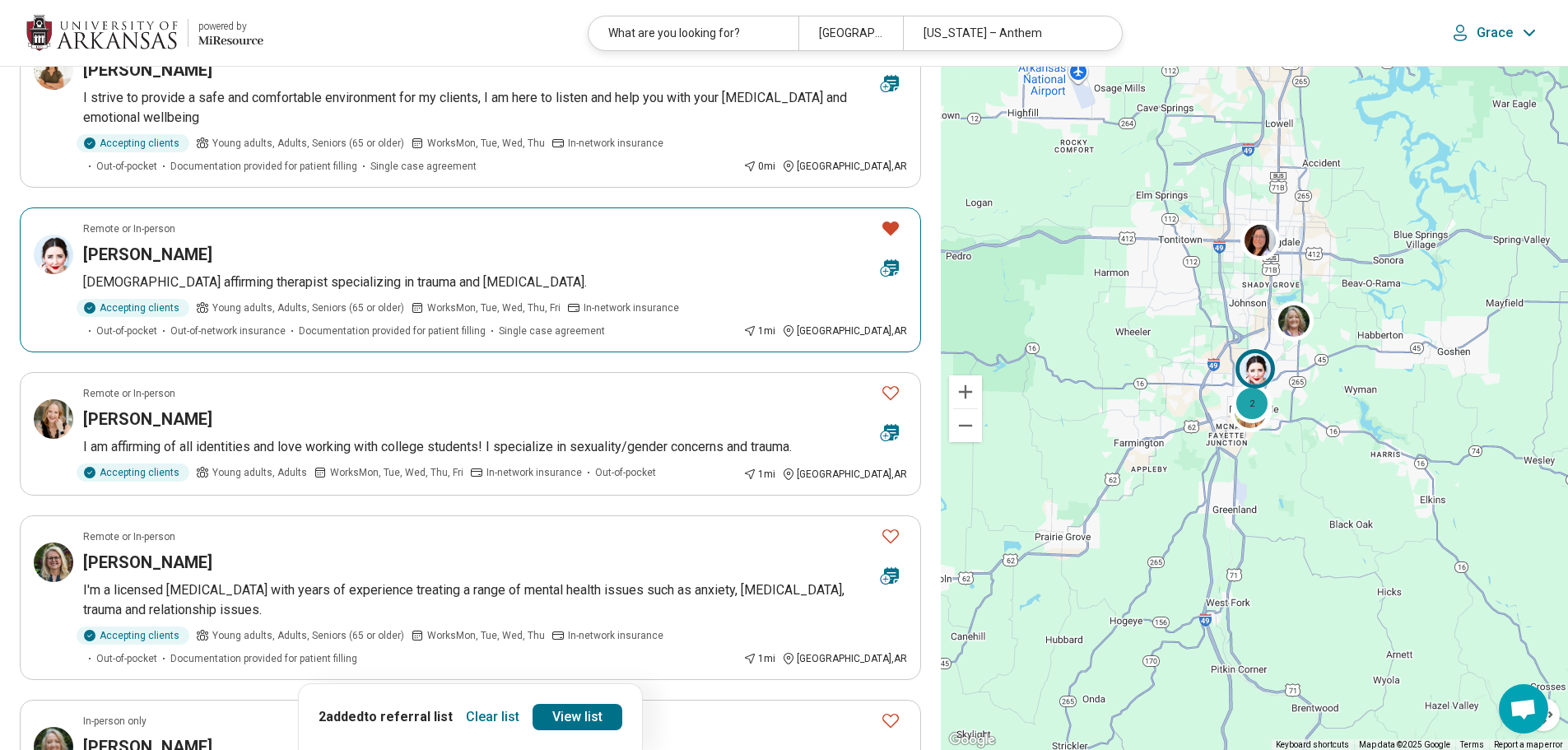
scroll to position [823, 0]
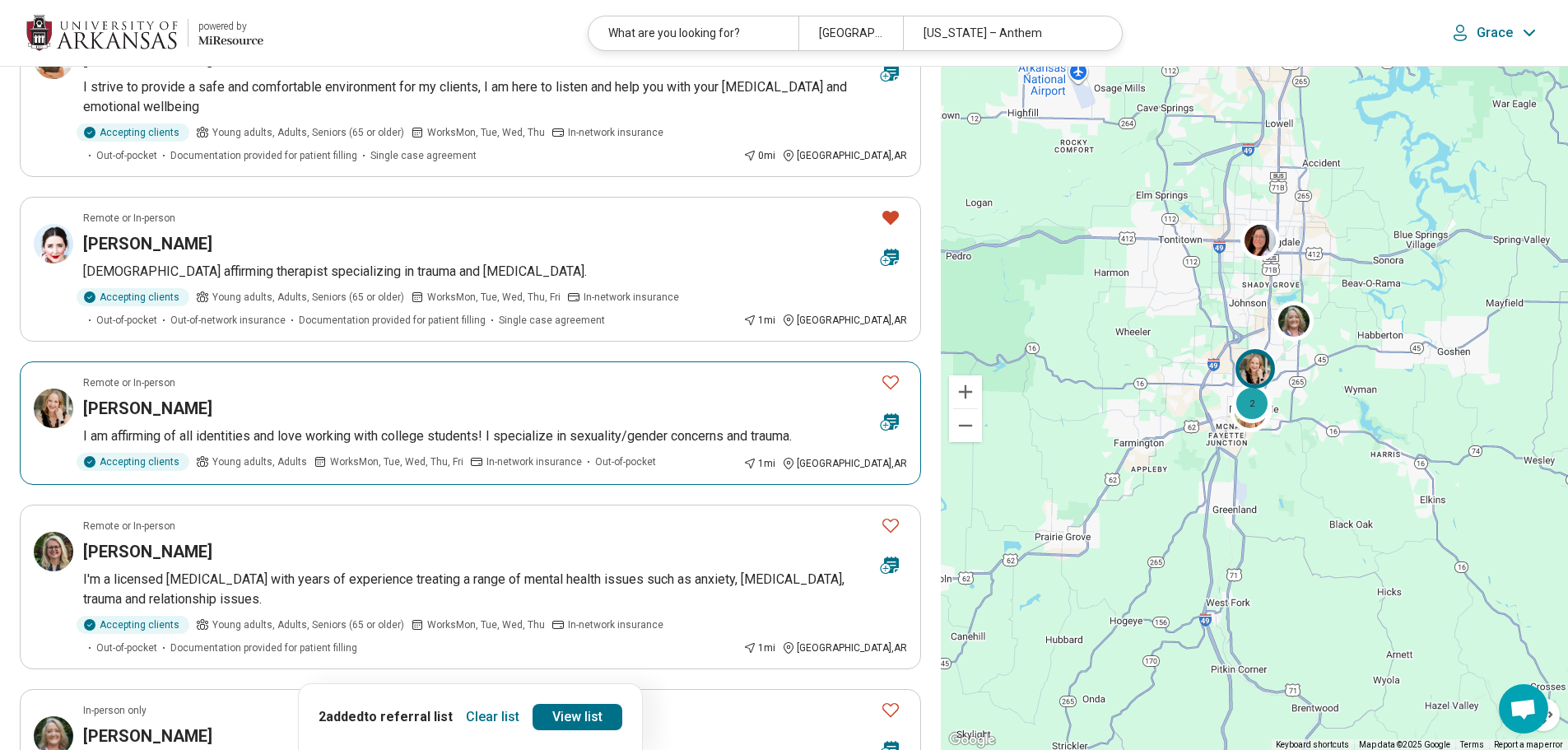
click at [895, 383] on icon "Favorite" at bounding box center [891, 382] width 20 height 20
click at [571, 725] on link "View list" at bounding box center [578, 717] width 90 height 26
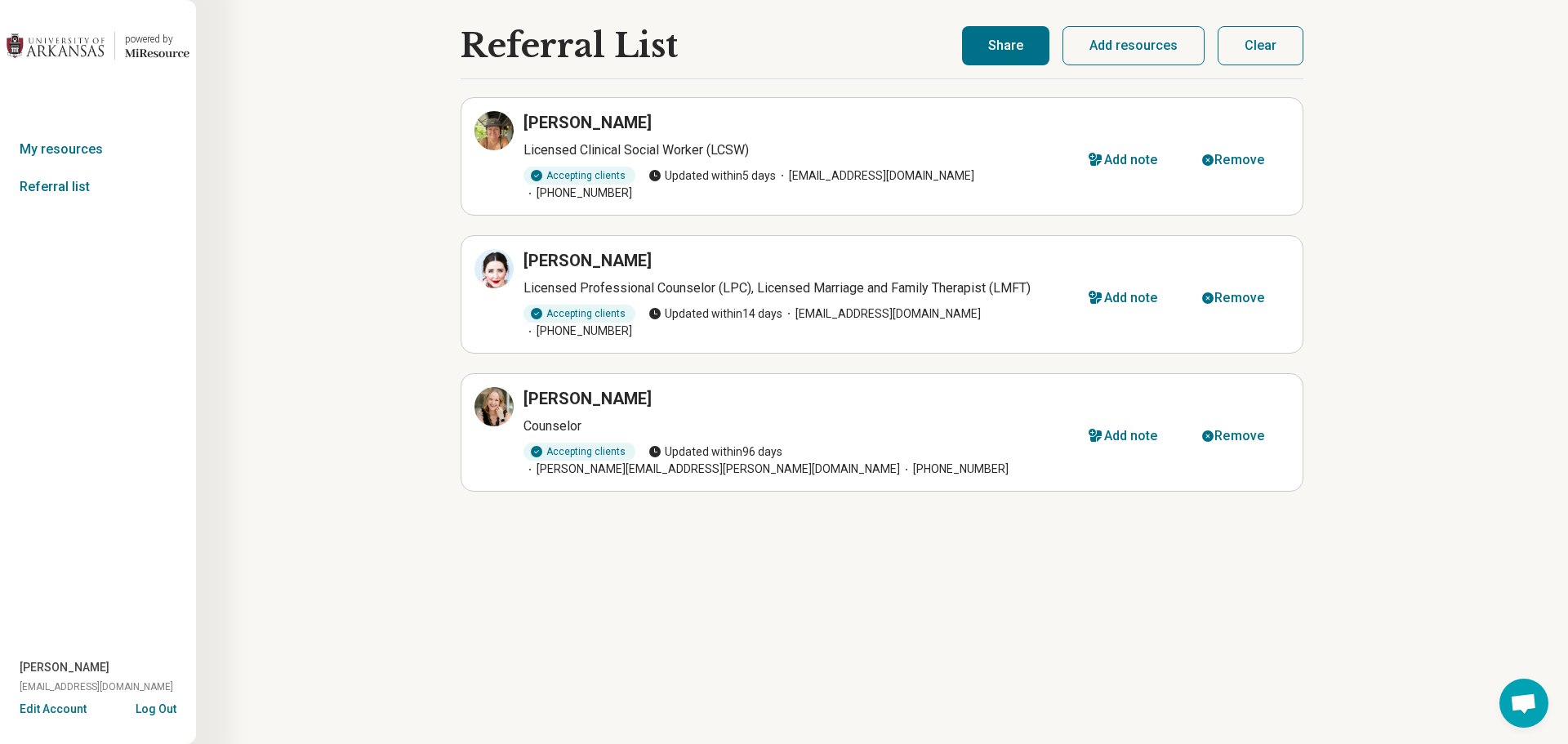
click at [1021, 52] on button "Share" at bounding box center [1006, 46] width 87 height 39
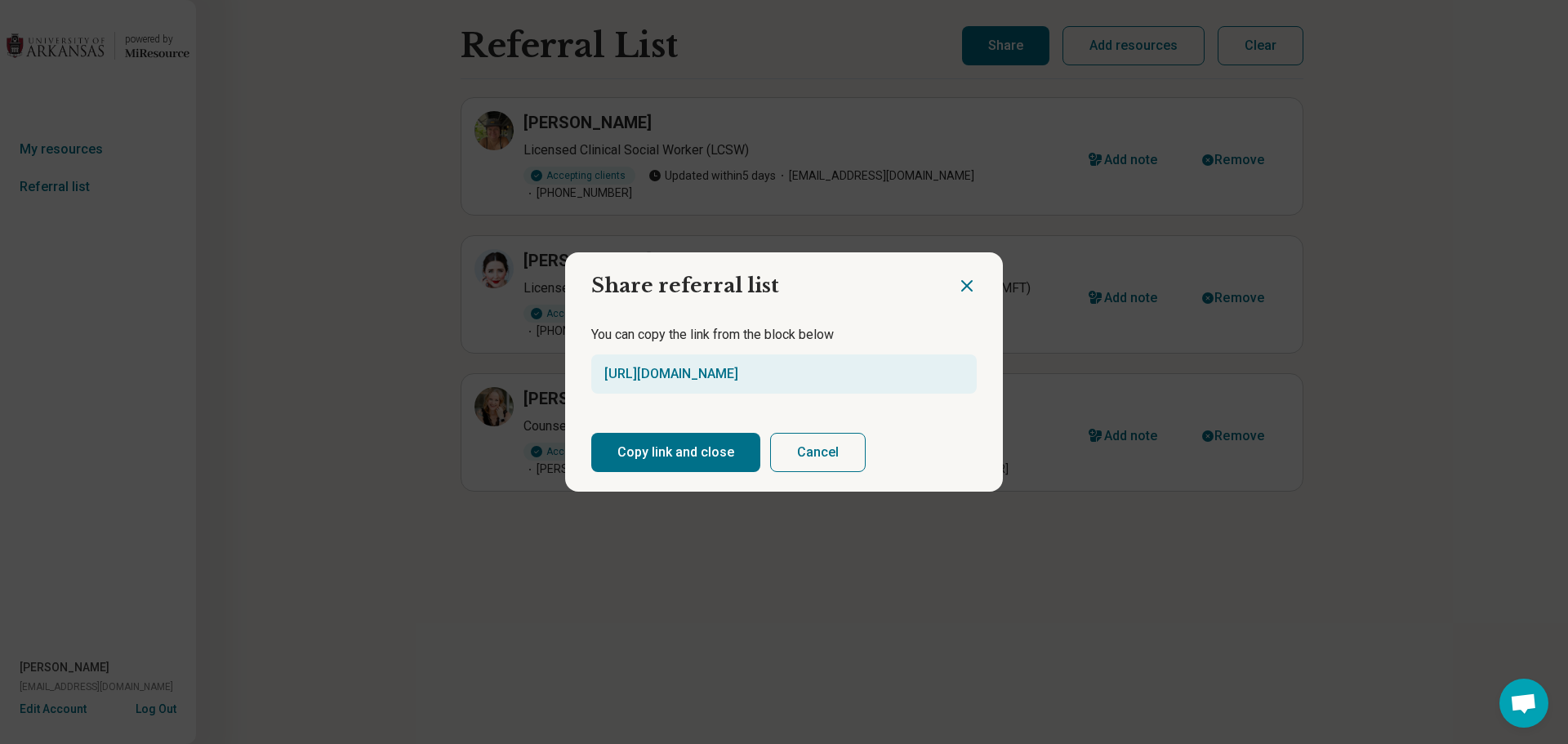
click at [658, 453] on button "Copy link and close" at bounding box center [676, 452] width 169 height 39
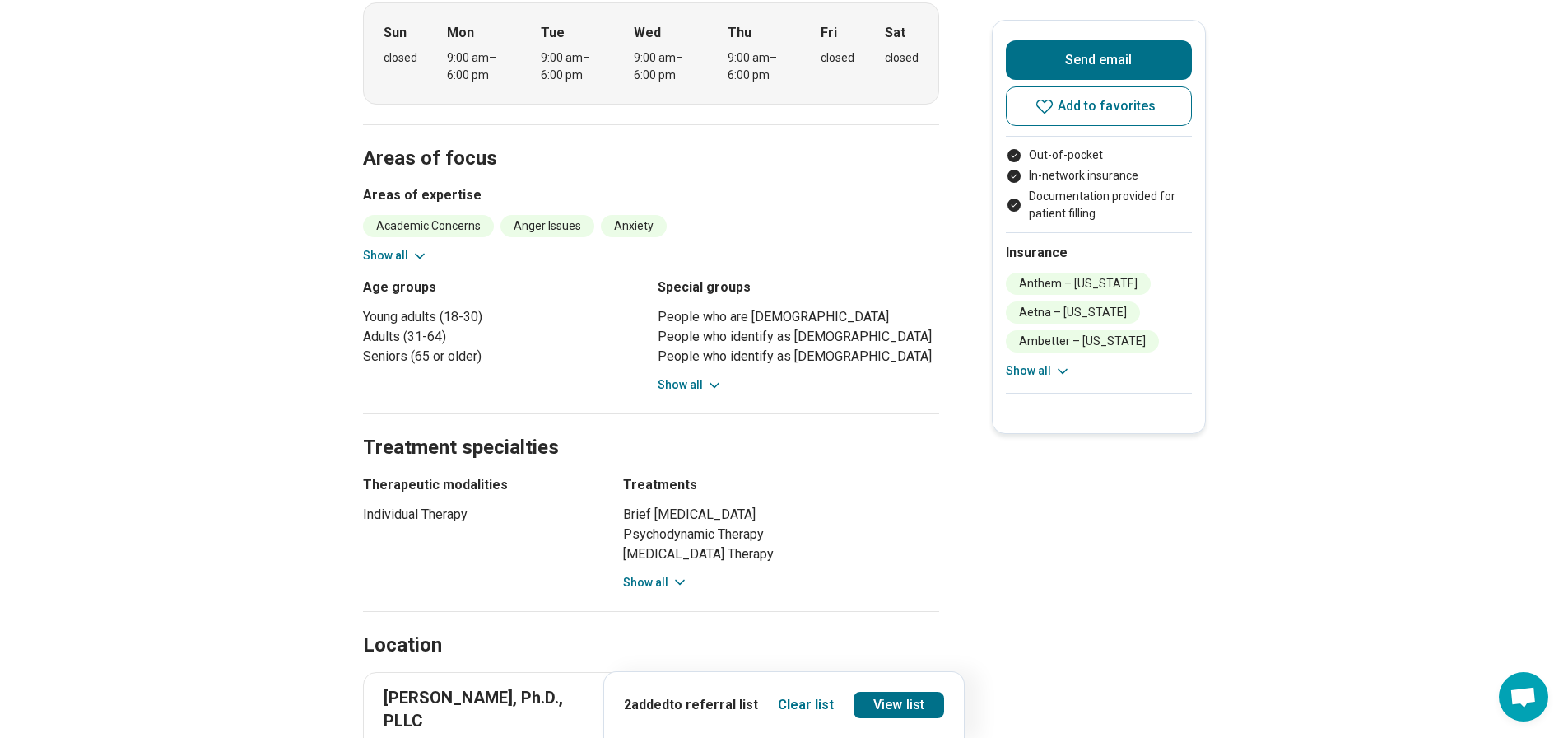
scroll to position [659, 0]
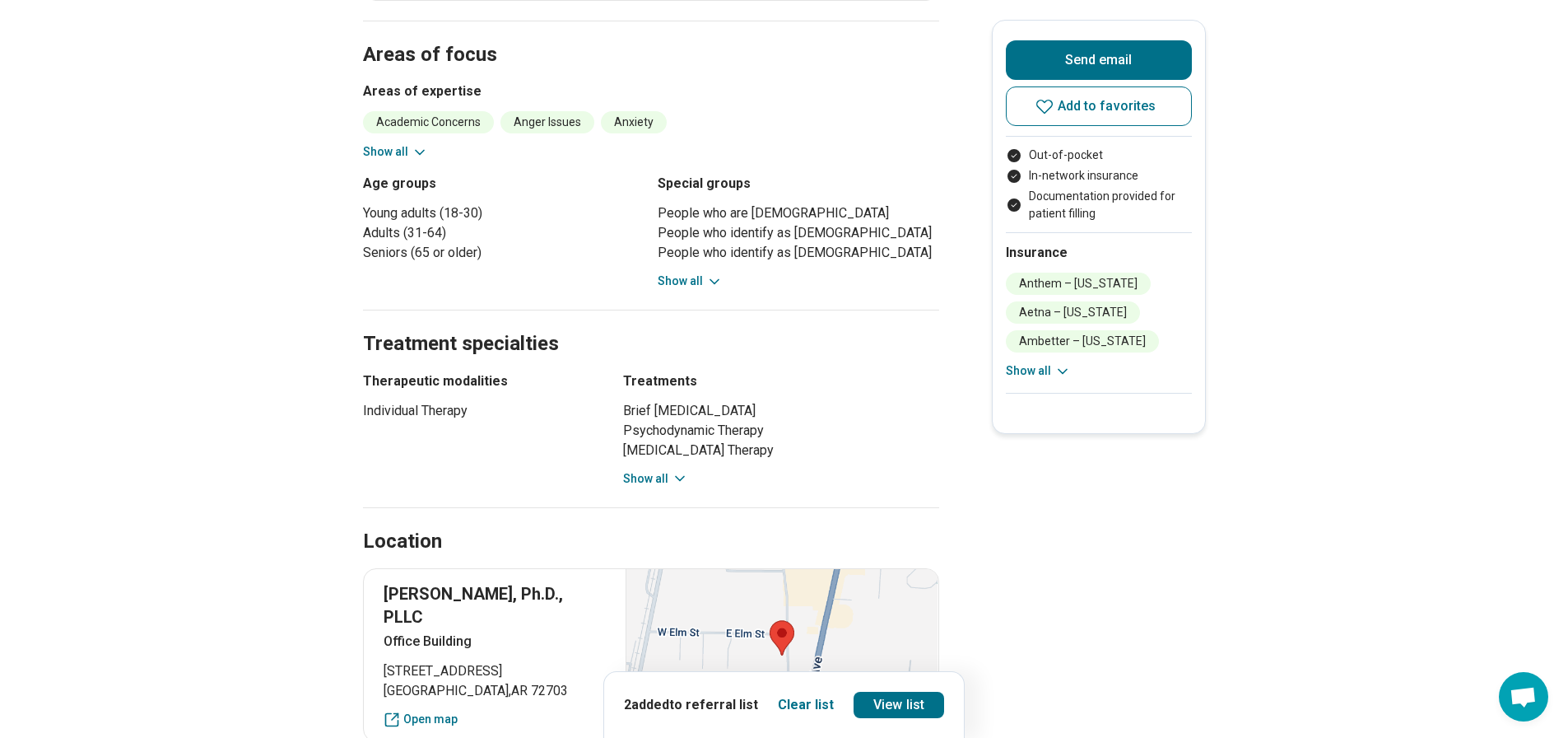
click at [655, 470] on button "Show all" at bounding box center [656, 479] width 65 height 18
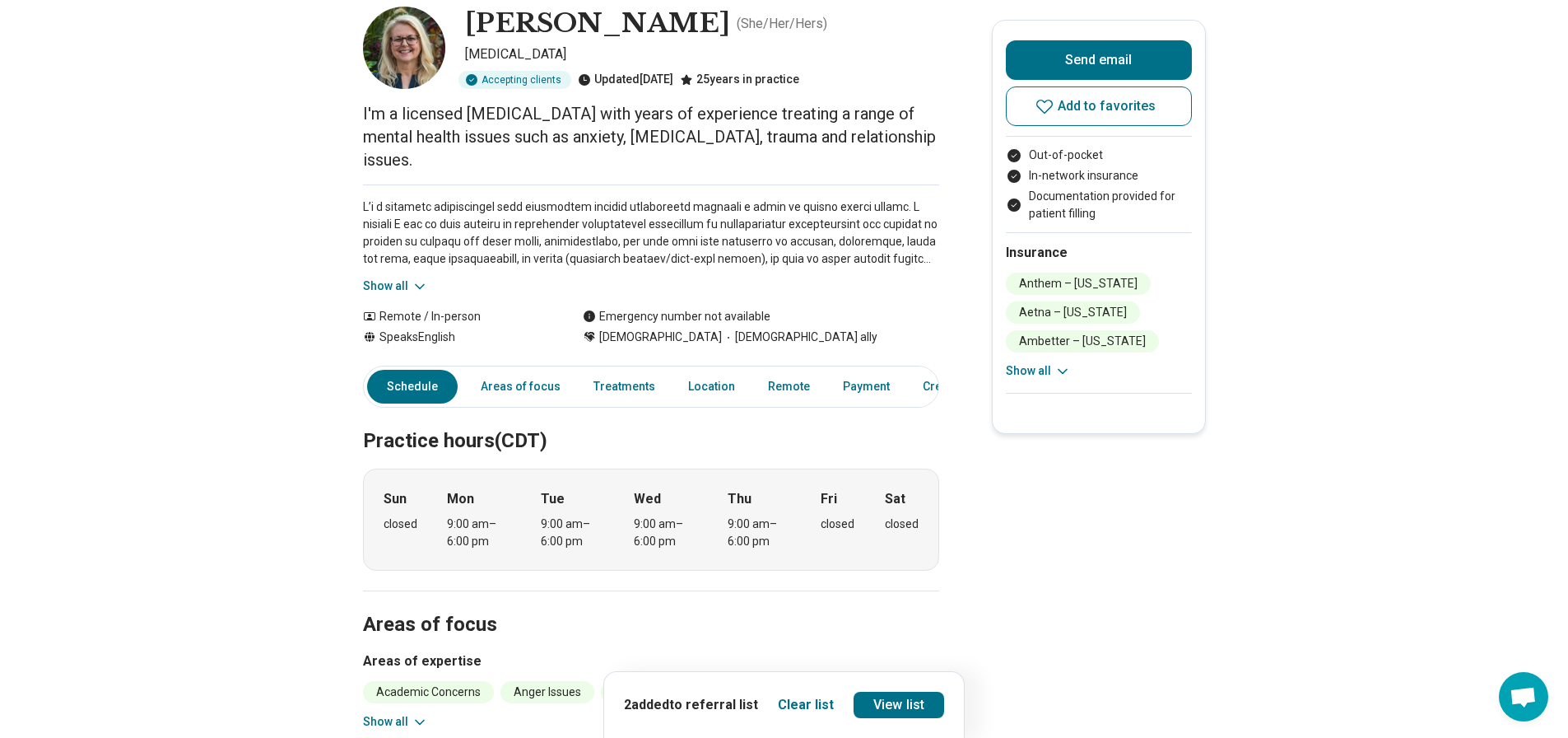
scroll to position [0, 0]
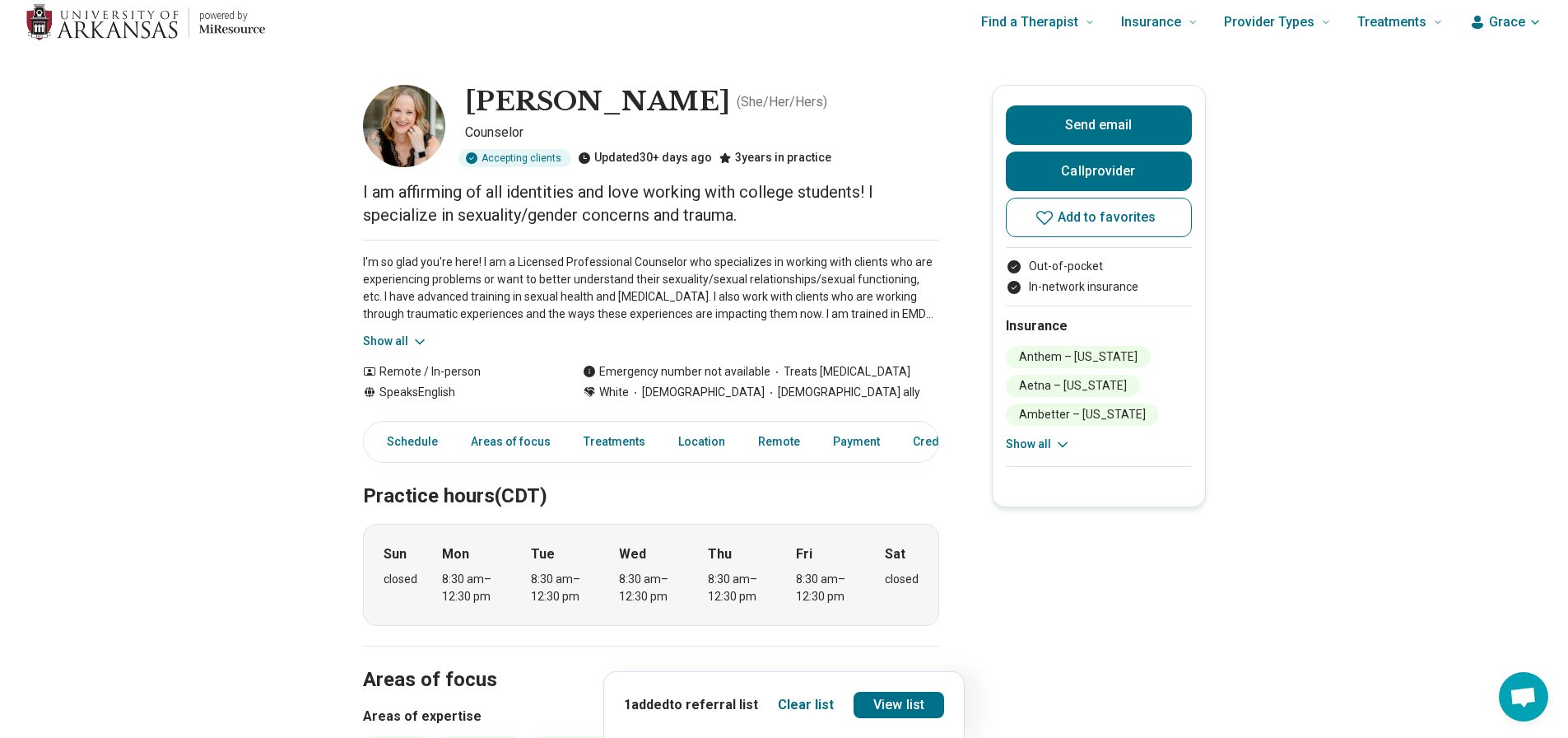
scroll to position [164, 0]
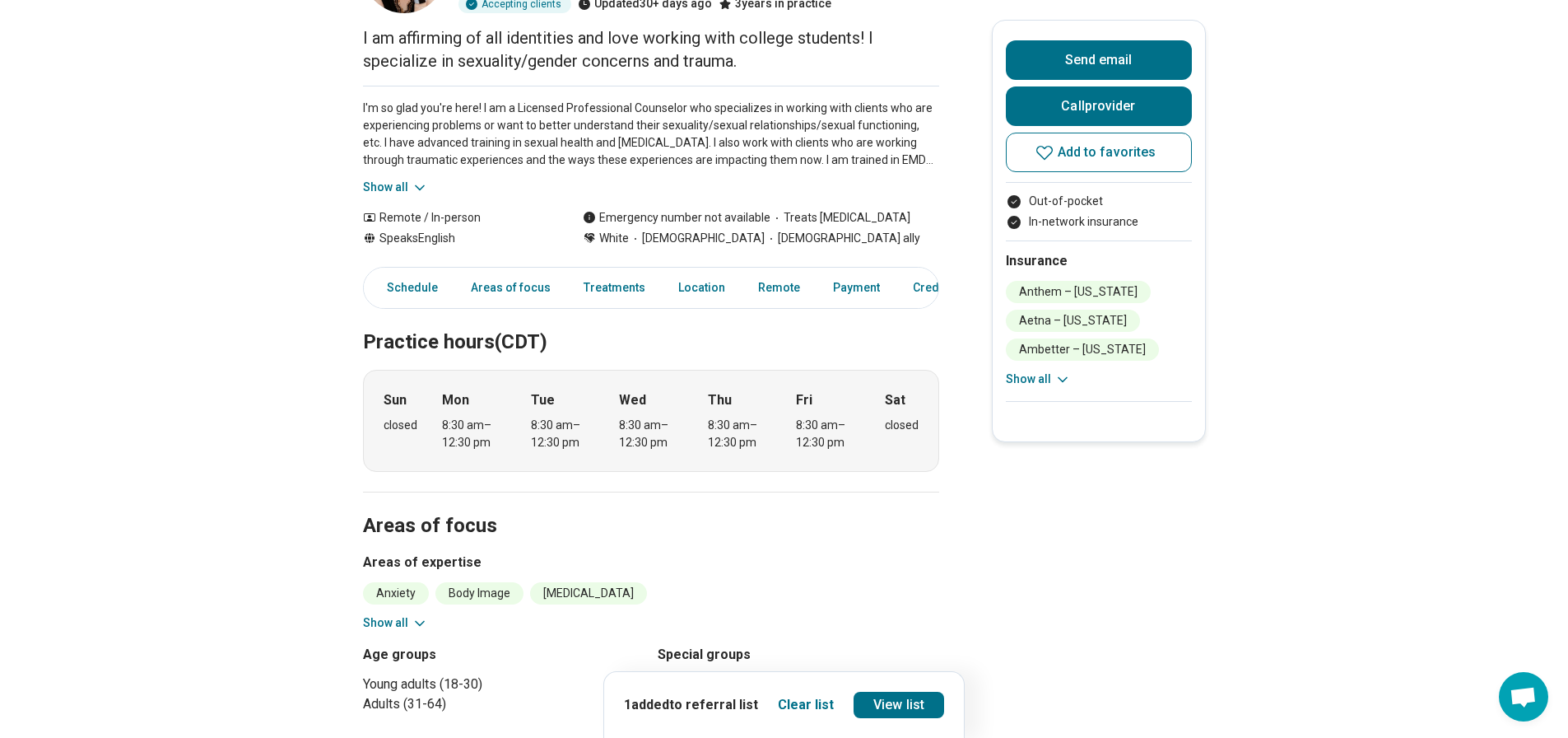
click at [392, 619] on button "Show all" at bounding box center [395, 623] width 65 height 18
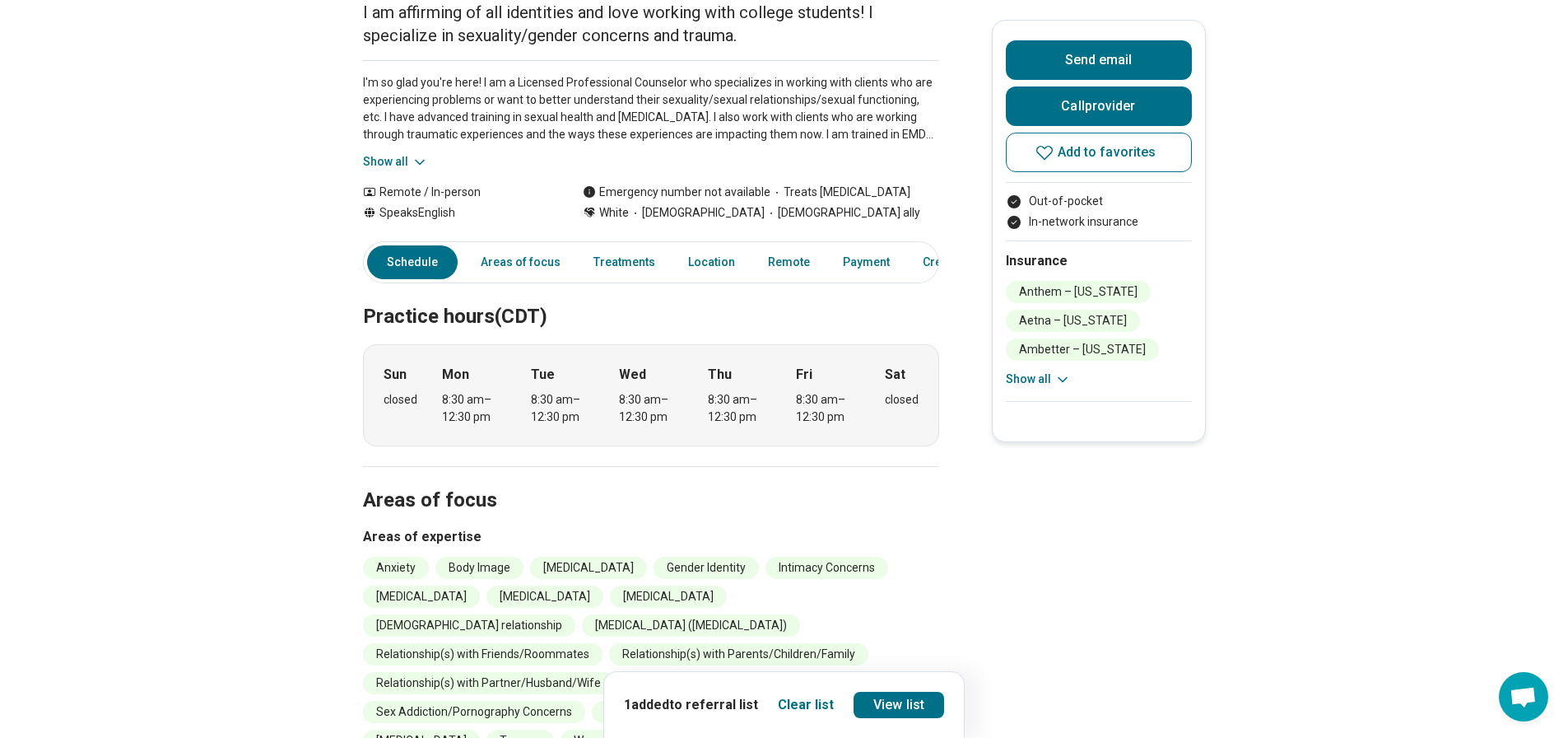
scroll to position [0, 0]
